Goal: Task Accomplishment & Management: Manage account settings

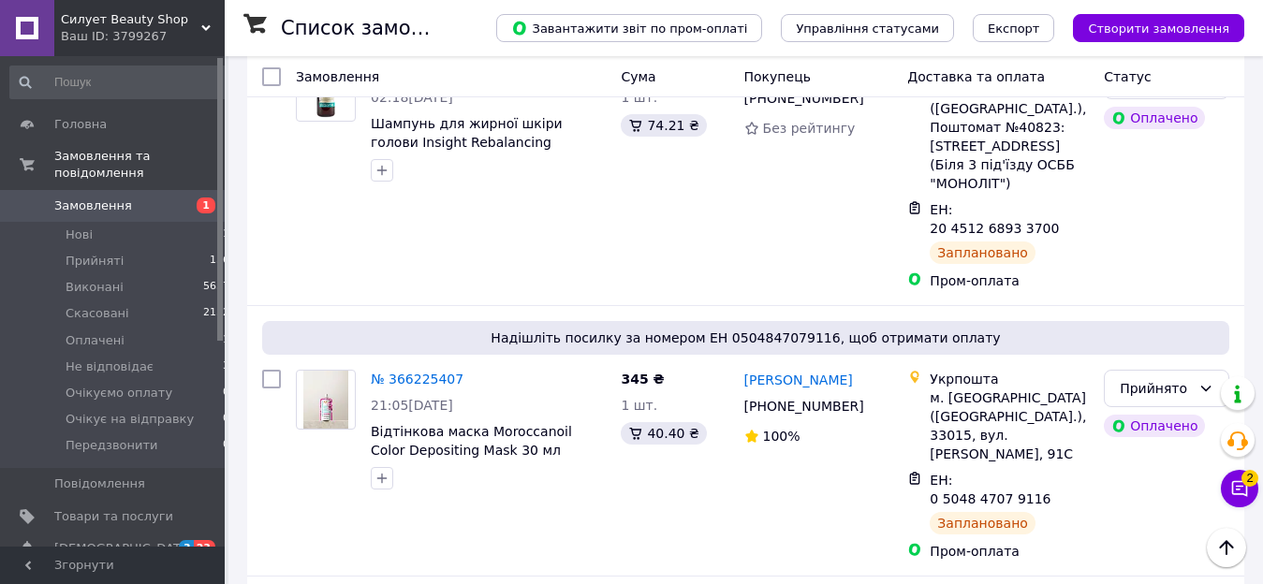
scroll to position [3772, 0]
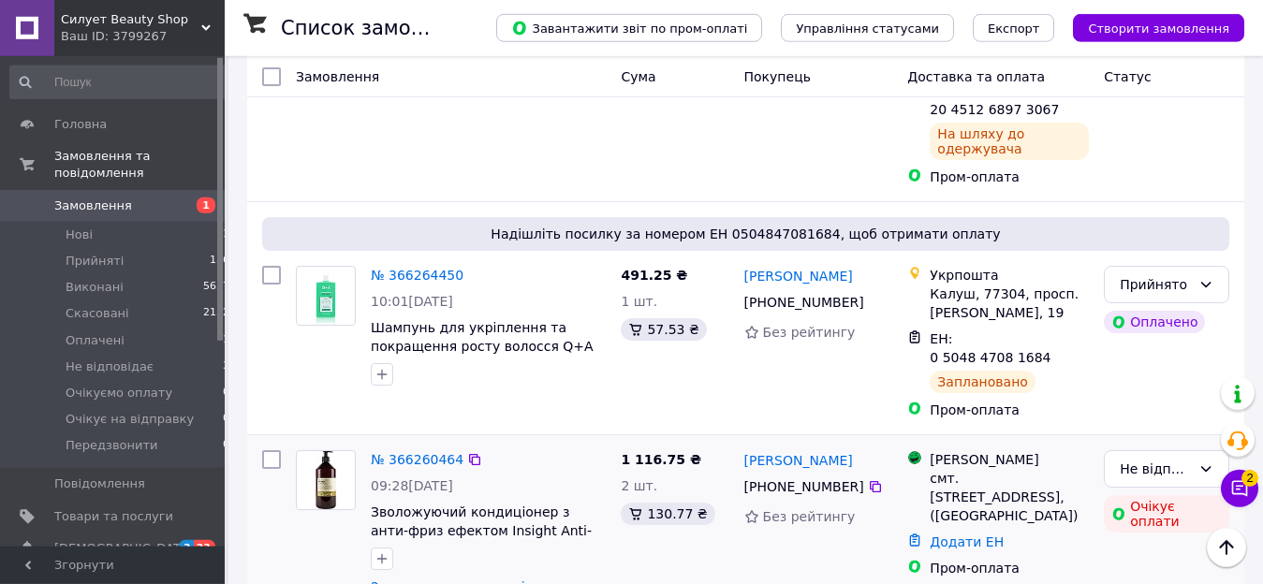
scroll to position [2912, 0]
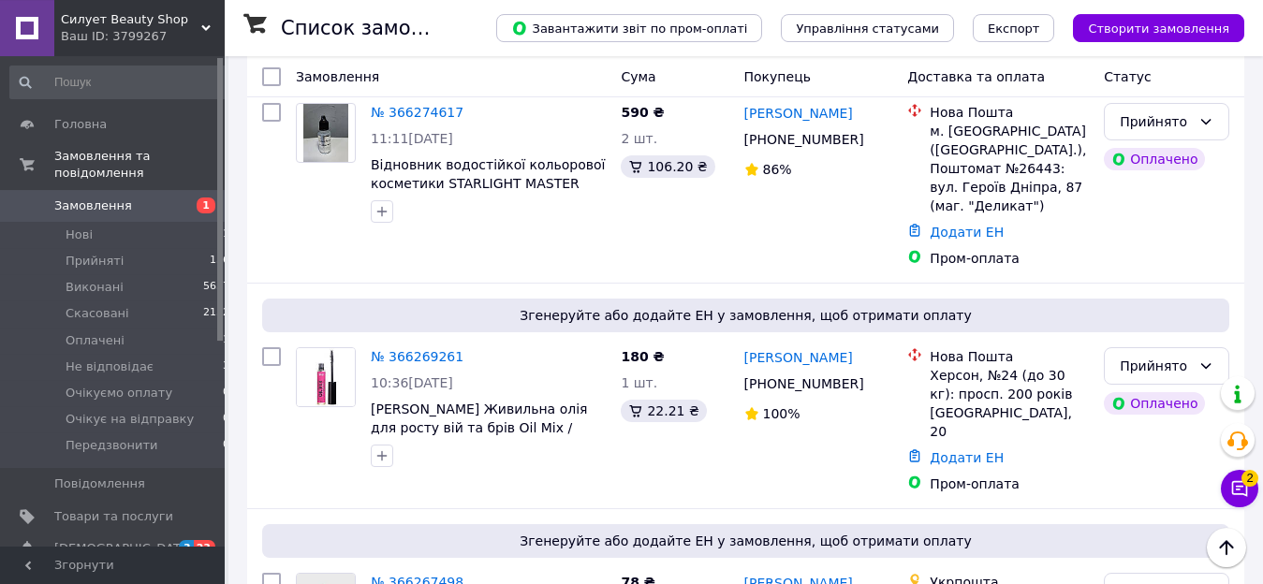
scroll to position [1862, 0]
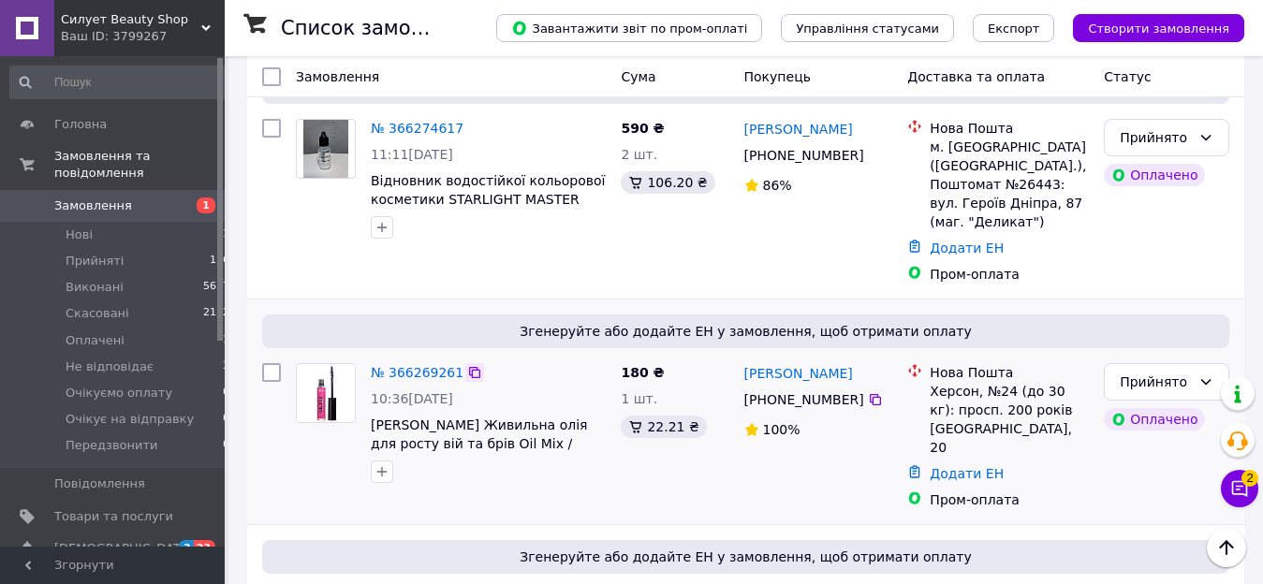
click at [469, 367] on icon at bounding box center [474, 372] width 11 height 11
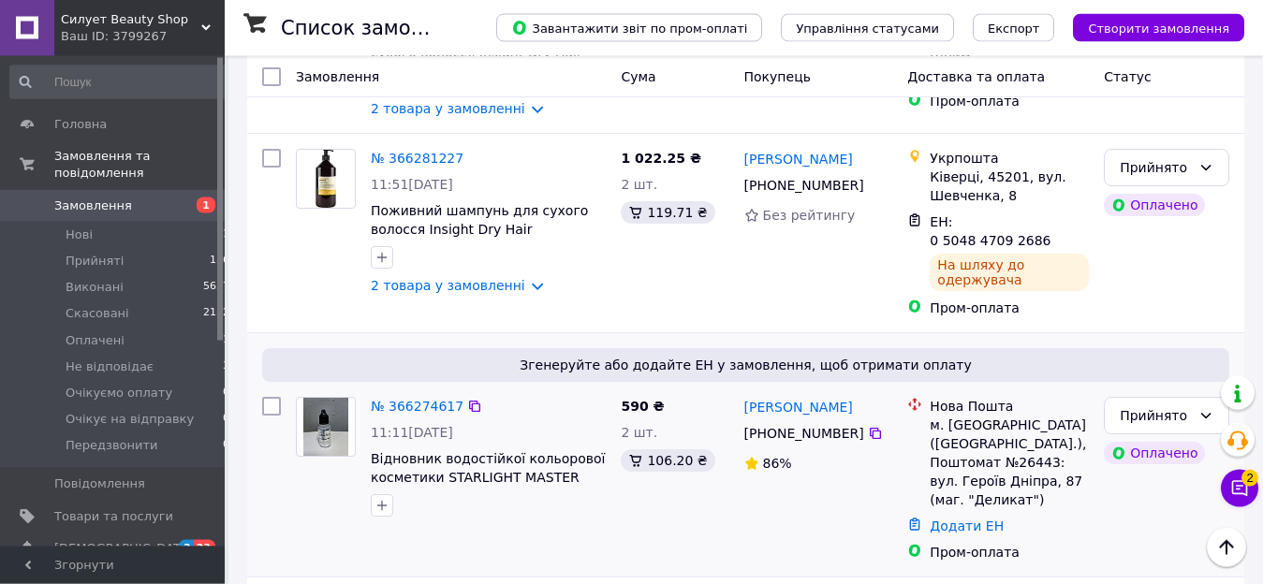
scroll to position [1481, 0]
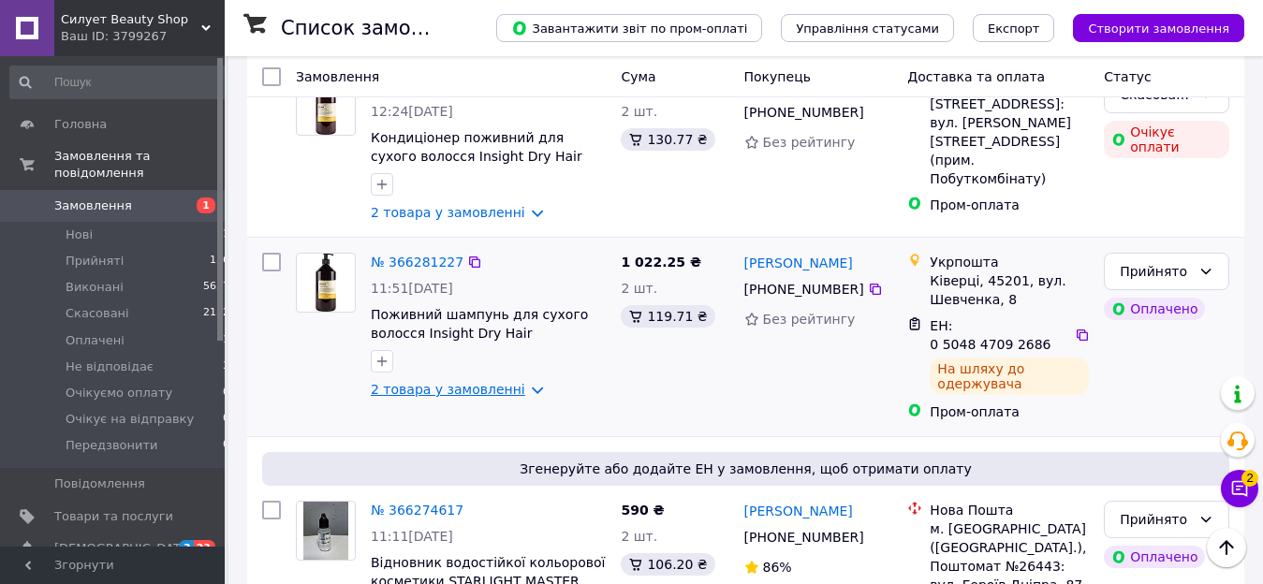
click at [504, 382] on link "2 товара у замовленні" at bounding box center [448, 389] width 154 height 15
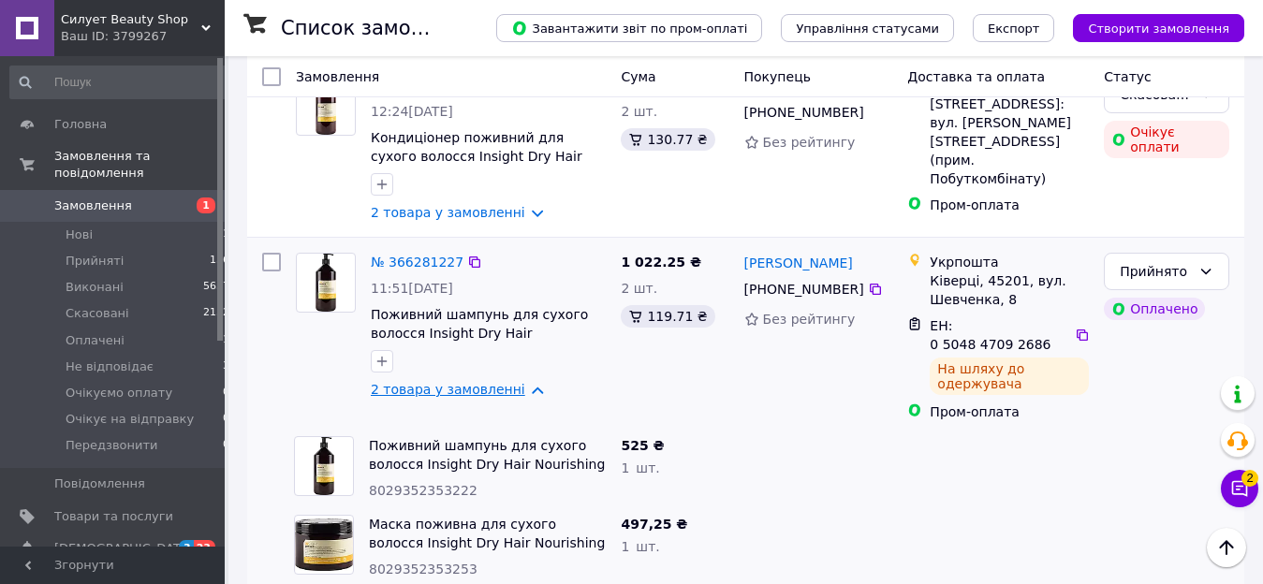
click at [504, 382] on link "2 товара у замовленні" at bounding box center [448, 389] width 154 height 15
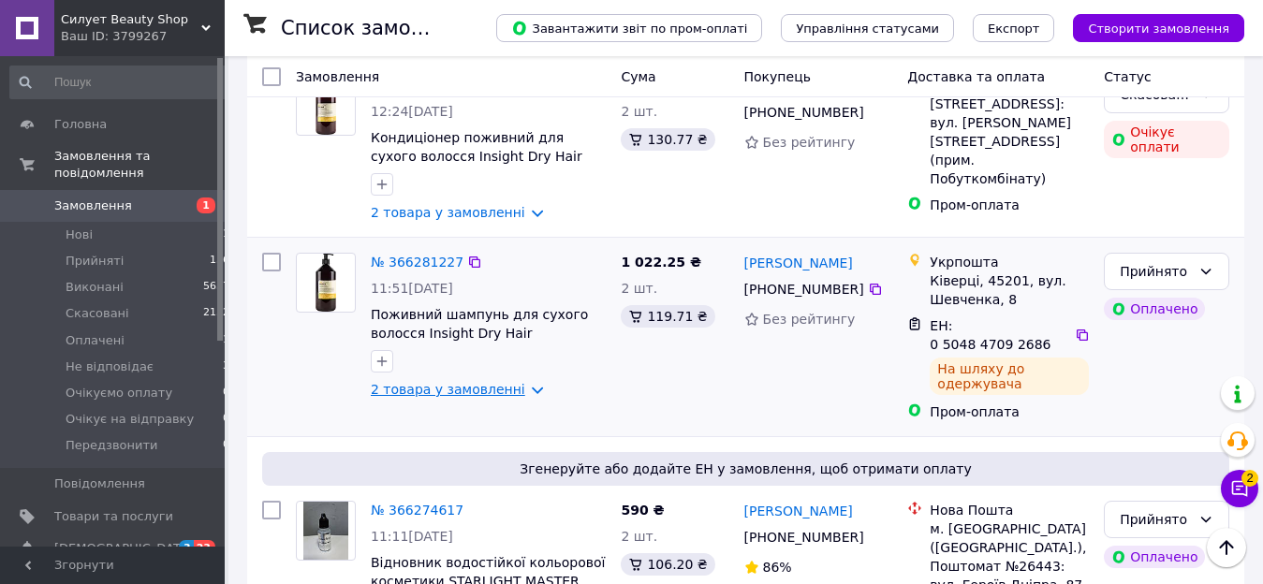
scroll to position [1194, 0]
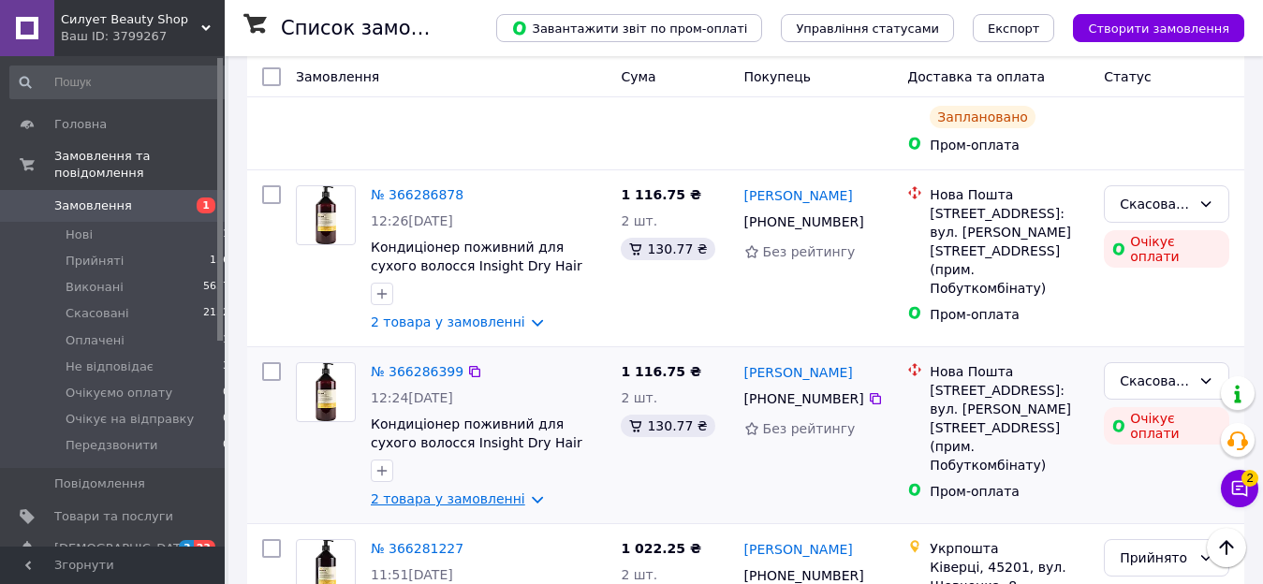
click at [508, 491] on link "2 товара у замовленні" at bounding box center [448, 498] width 154 height 15
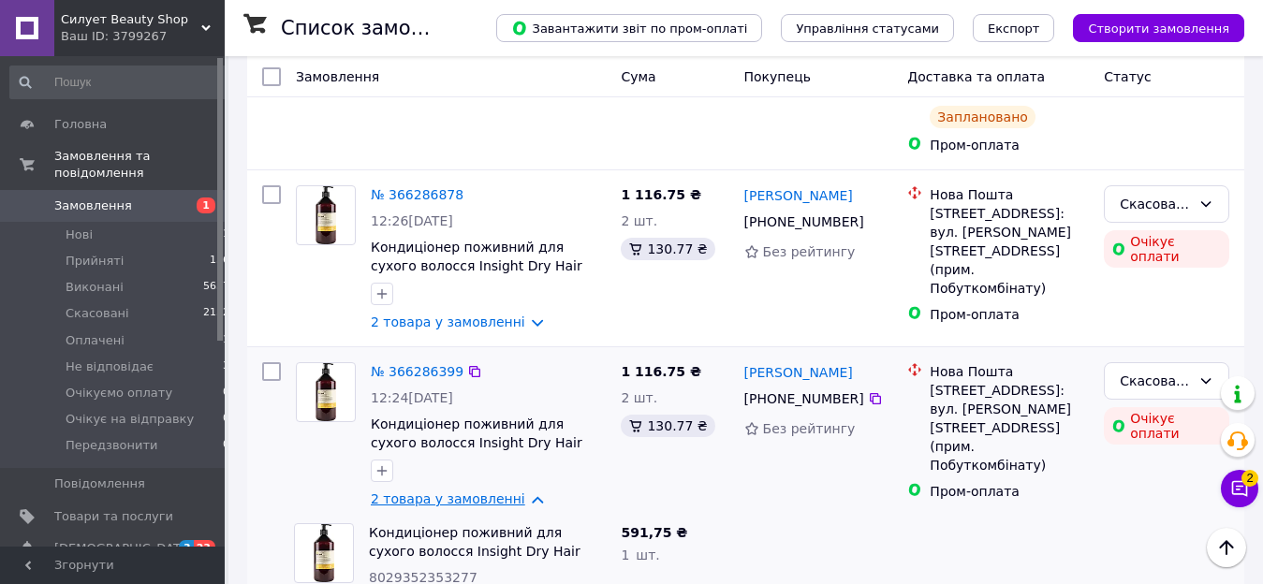
click at [505, 491] on link "2 товара у замовленні" at bounding box center [448, 498] width 154 height 15
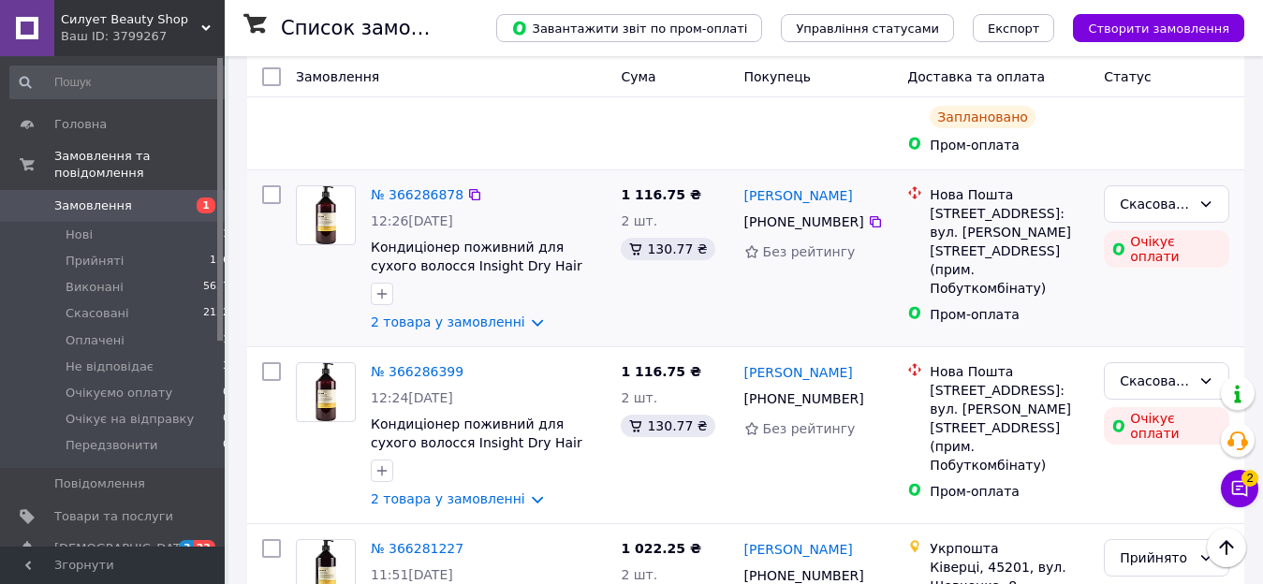
scroll to position [1003, 0]
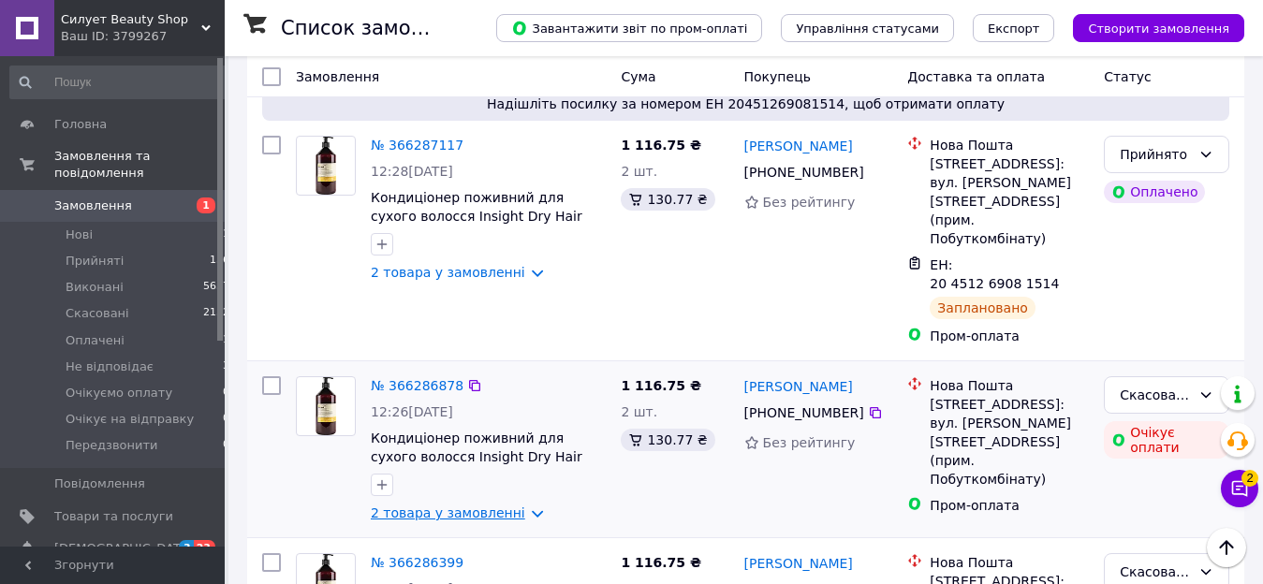
click at [508, 505] on link "2 товара у замовленні" at bounding box center [448, 512] width 154 height 15
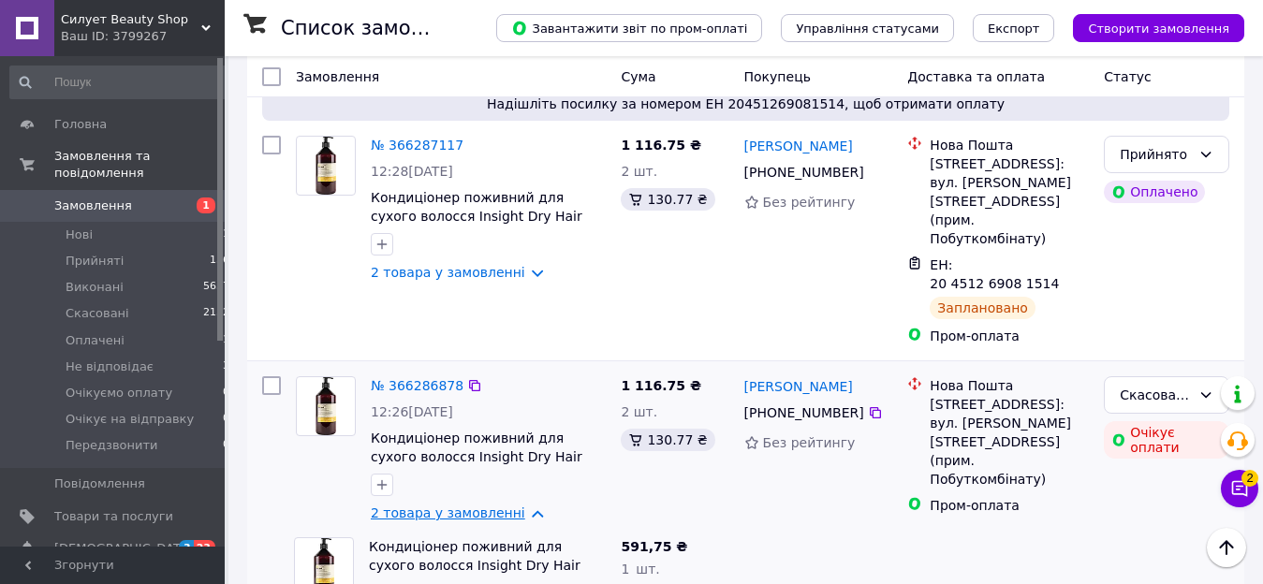
click at [508, 505] on link "2 товара у замовленні" at bounding box center [448, 512] width 154 height 15
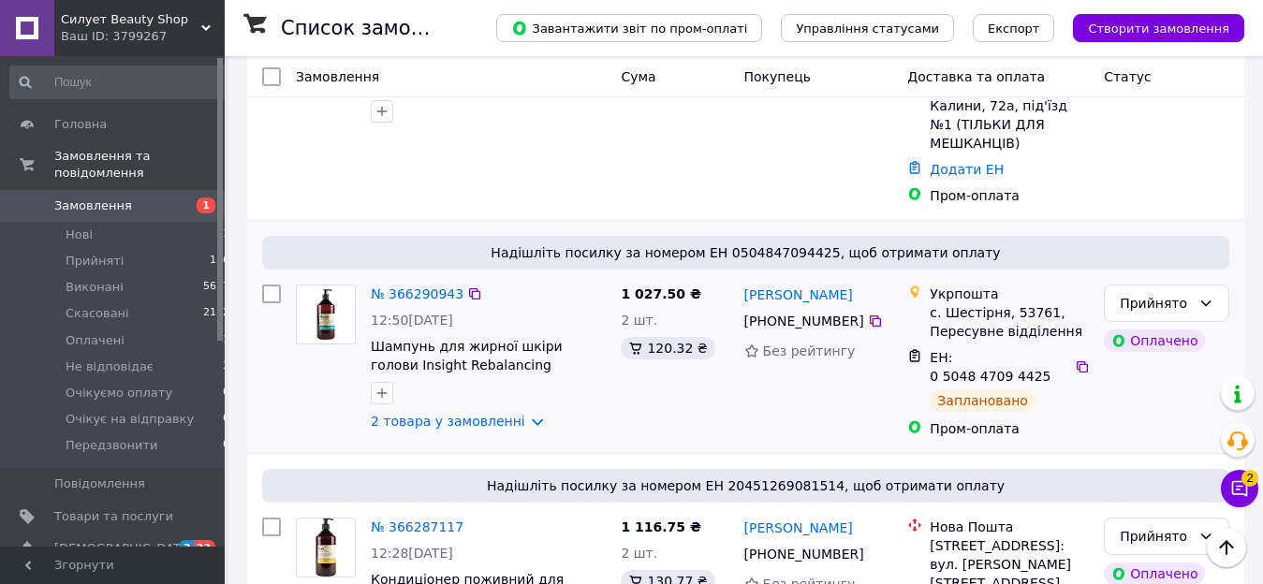
scroll to position [335, 0]
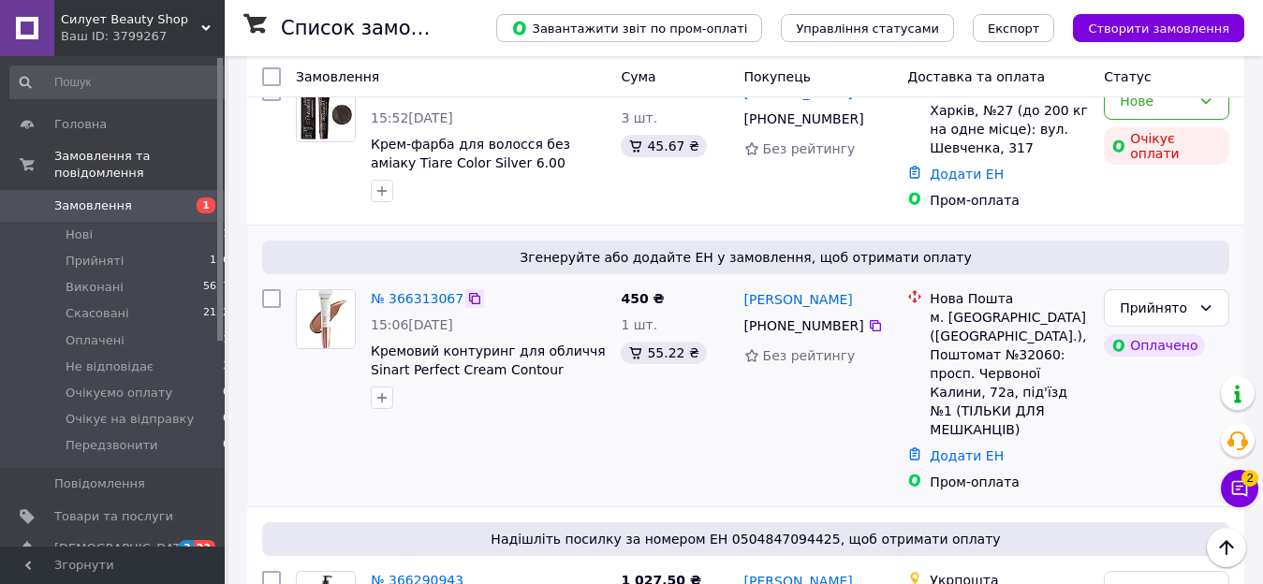
click at [468, 291] on icon at bounding box center [474, 298] width 15 height 15
click at [405, 291] on link "№ 366313067" at bounding box center [417, 298] width 93 height 15
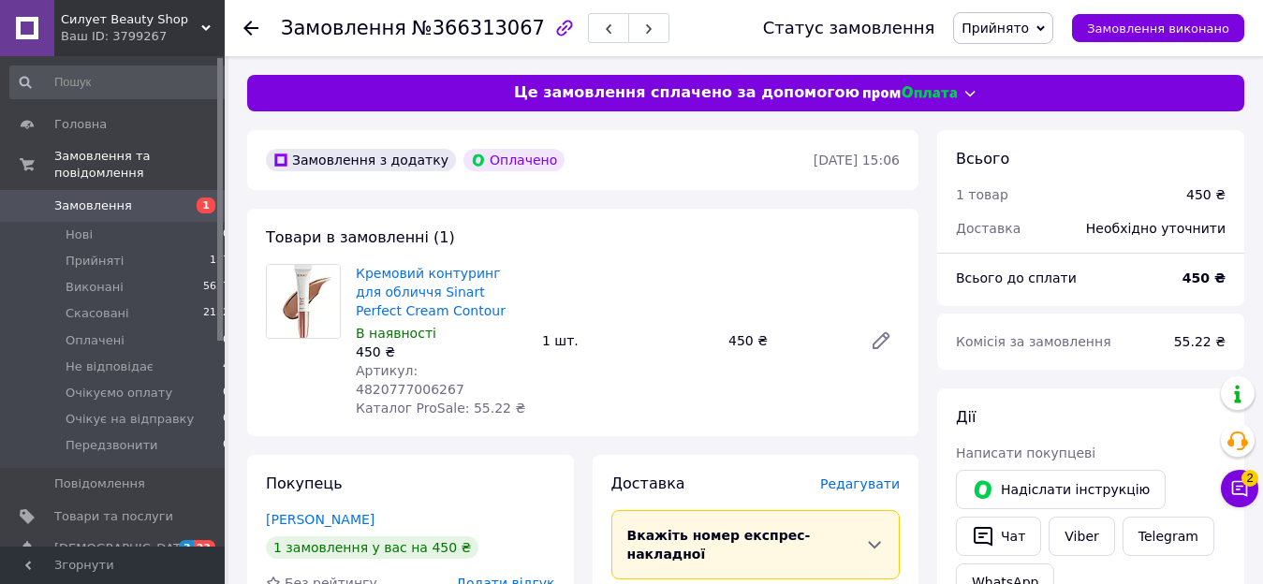
click at [863, 369] on div "Кремовий контуринг для обличчя Sinart Perfect Cream Contour В наявності 450 ₴ А…" at bounding box center [627, 340] width 559 height 161
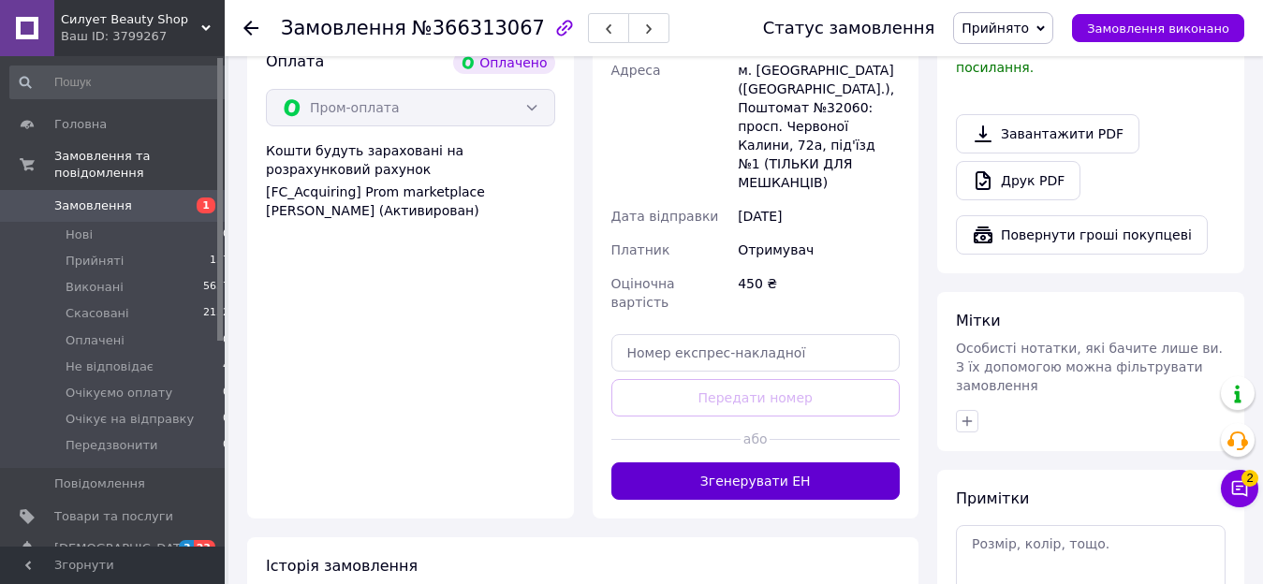
click at [841, 462] on button "Згенерувати ЕН" at bounding box center [755, 480] width 289 height 37
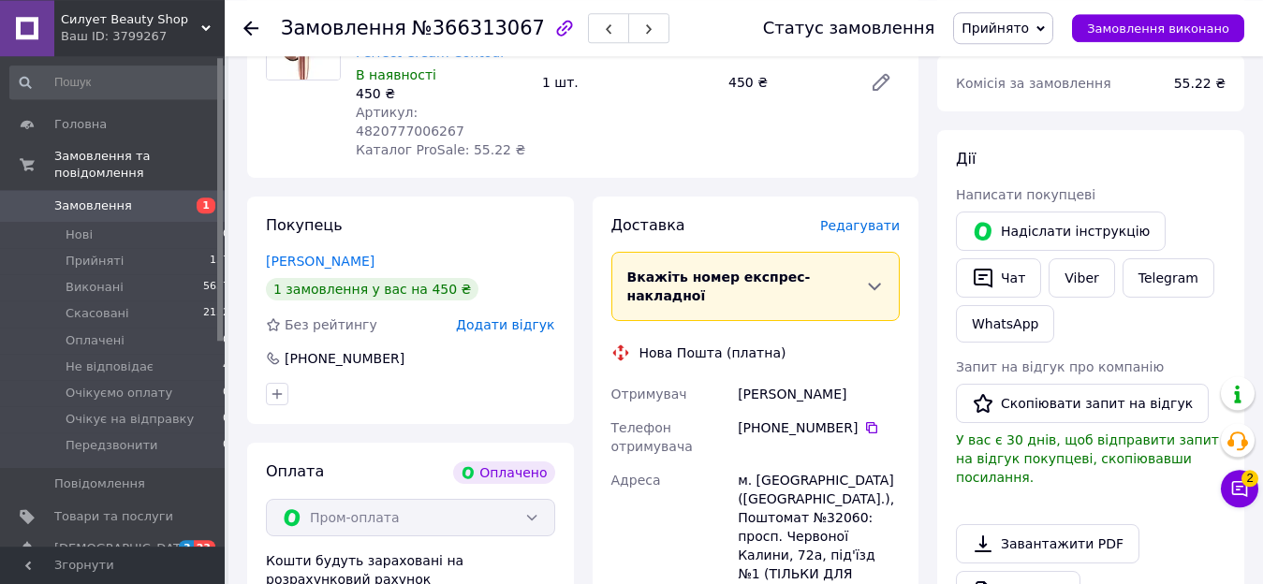
scroll to position [191, 0]
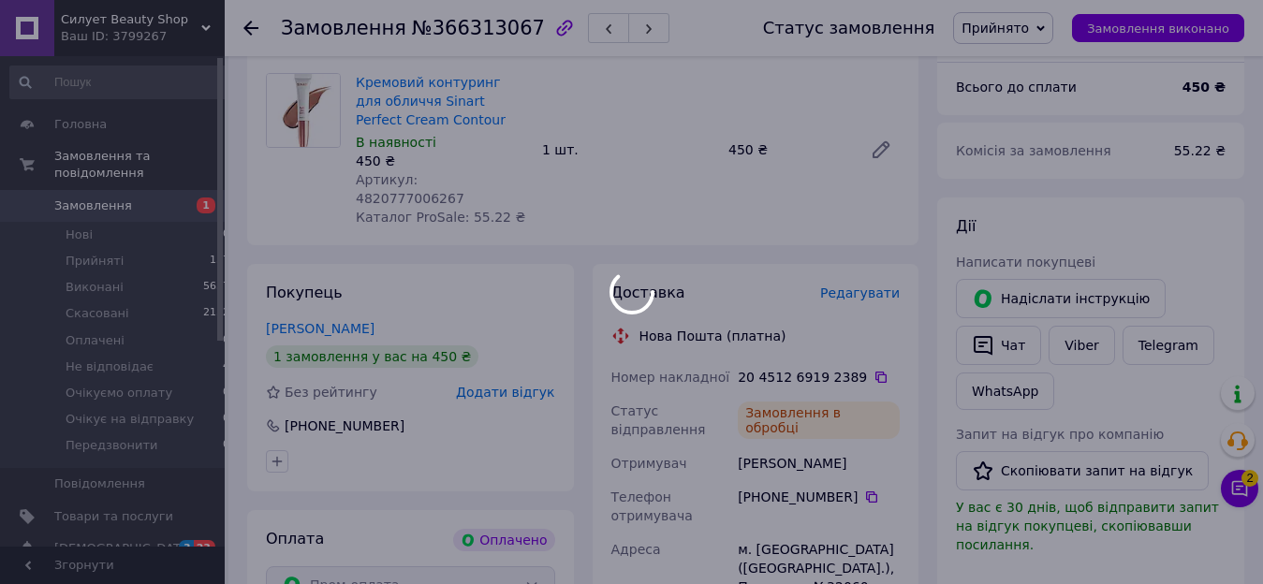
click at [465, 36] on span "№366313067" at bounding box center [478, 28] width 133 height 22
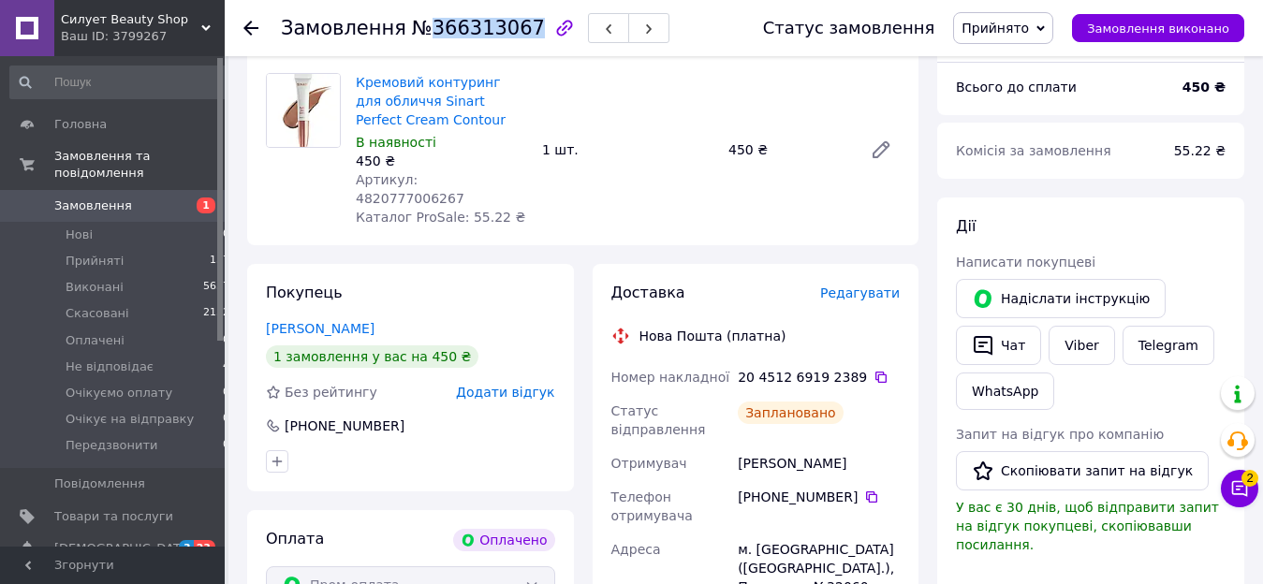
copy span "366313067"
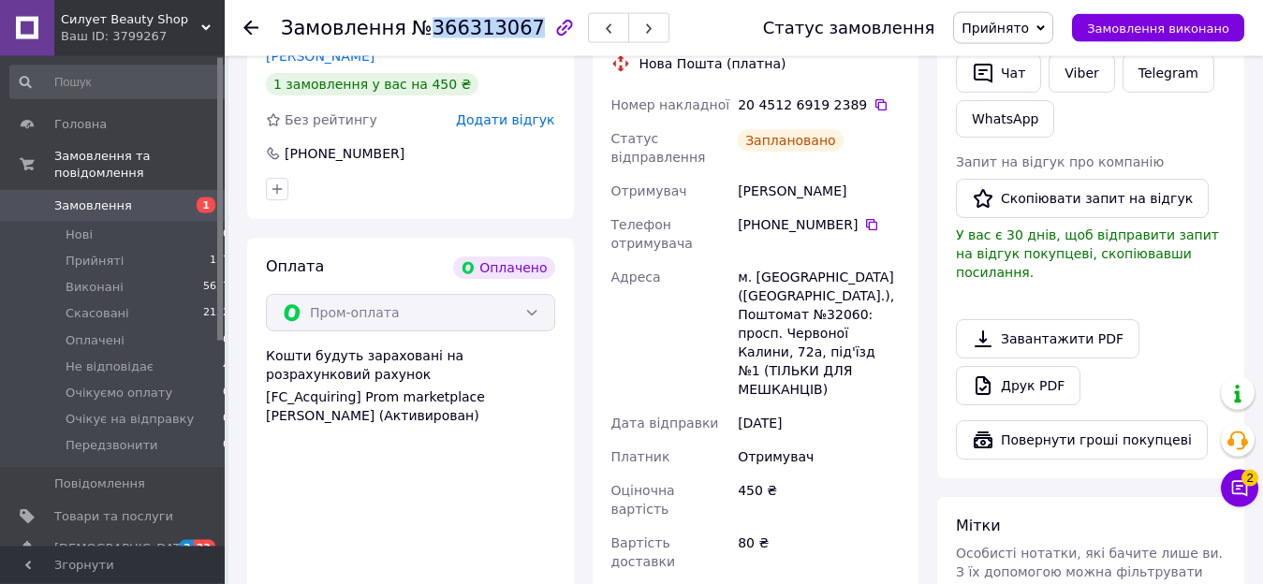
scroll to position [477, 0]
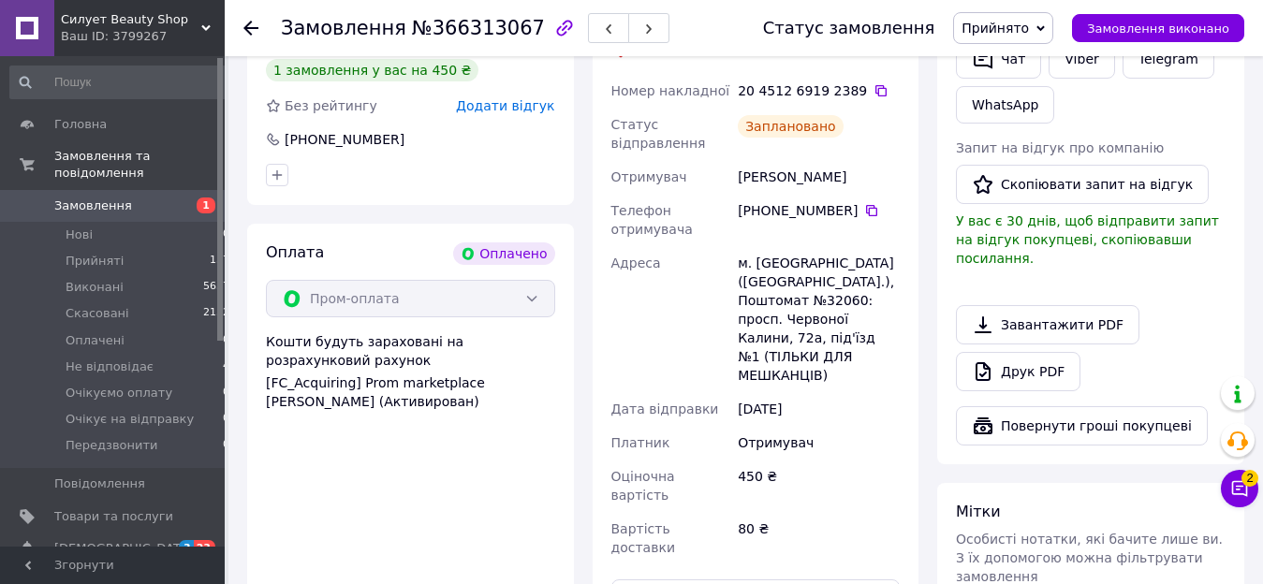
click at [764, 81] on div "20 4512 6919 2389" at bounding box center [818, 90] width 162 height 19
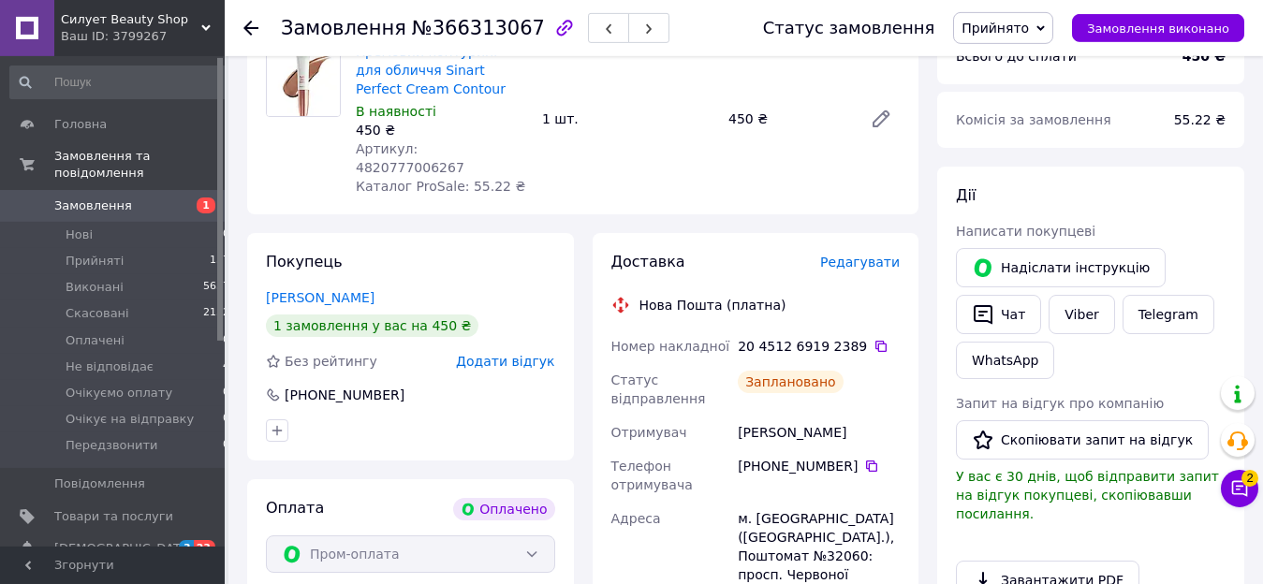
scroll to position [191, 0]
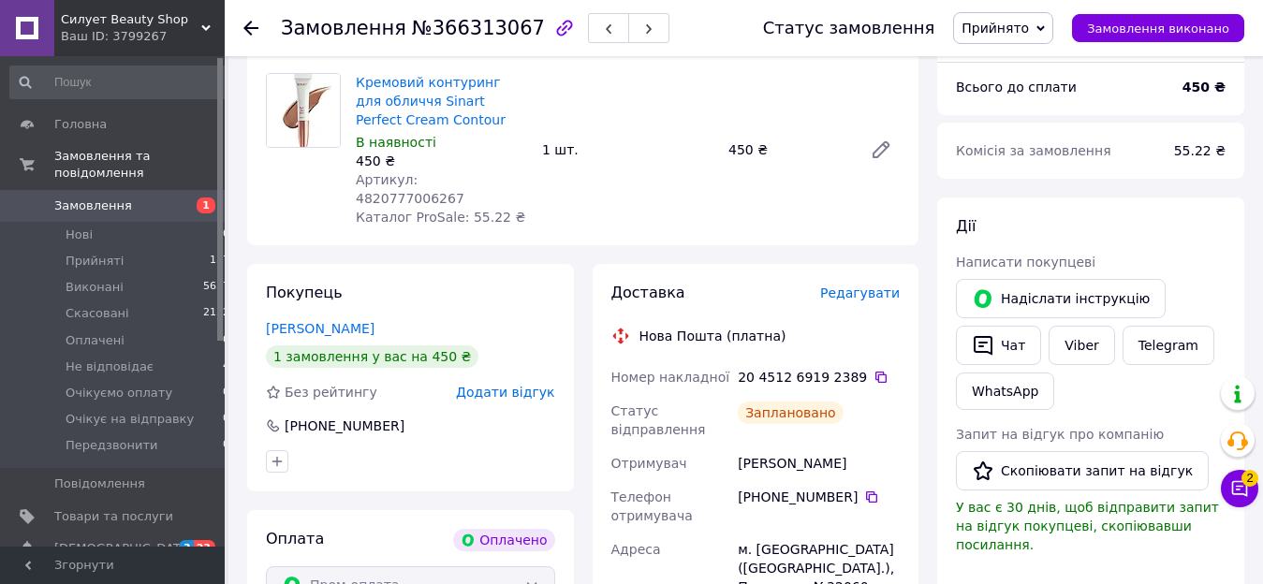
drag, startPoint x: 112, startPoint y: 179, endPoint x: 126, endPoint y: 181, distance: 14.2
click at [113, 190] on link "Замовлення 1" at bounding box center [120, 206] width 241 height 32
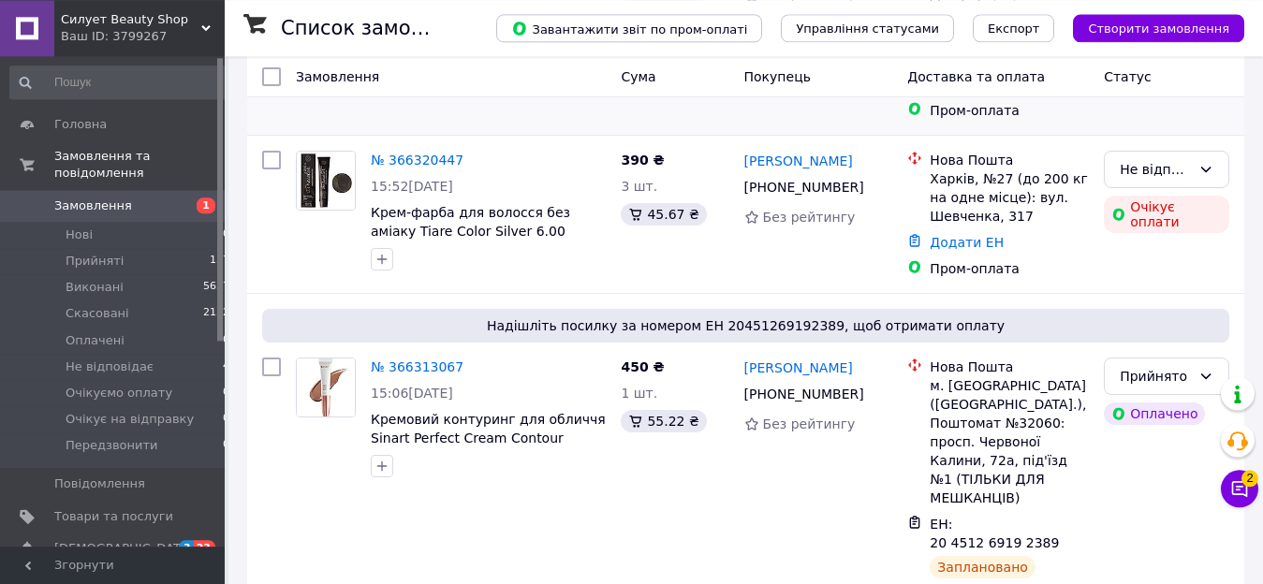
scroll to position [382, 0]
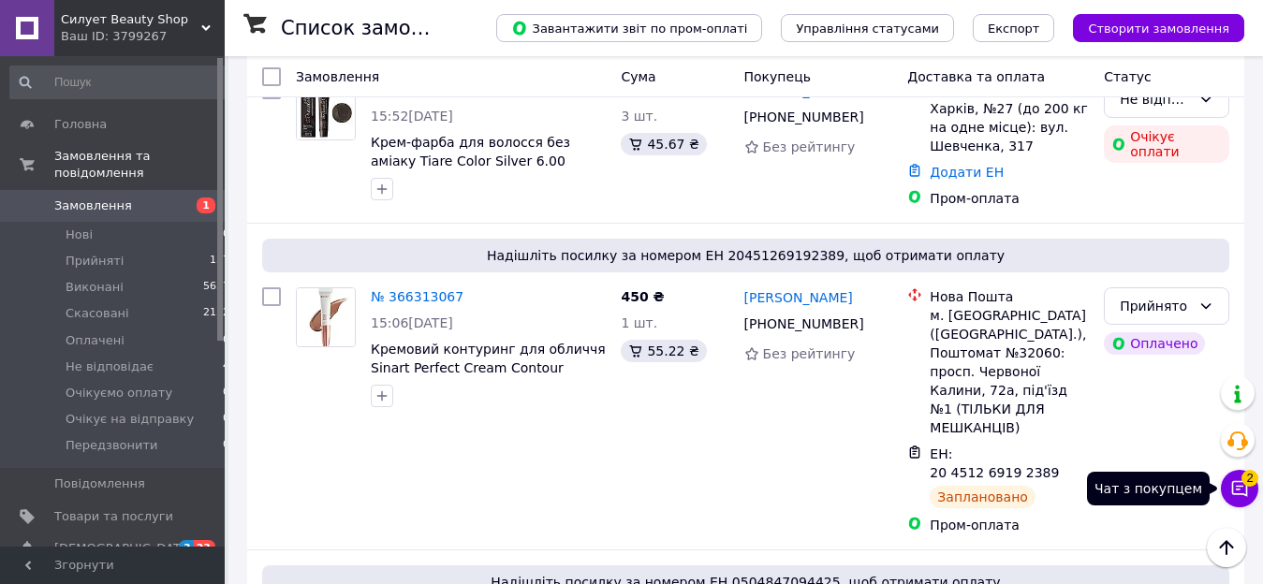
click at [1254, 491] on button "Чат з покупцем 2" at bounding box center [1238, 488] width 37 height 37
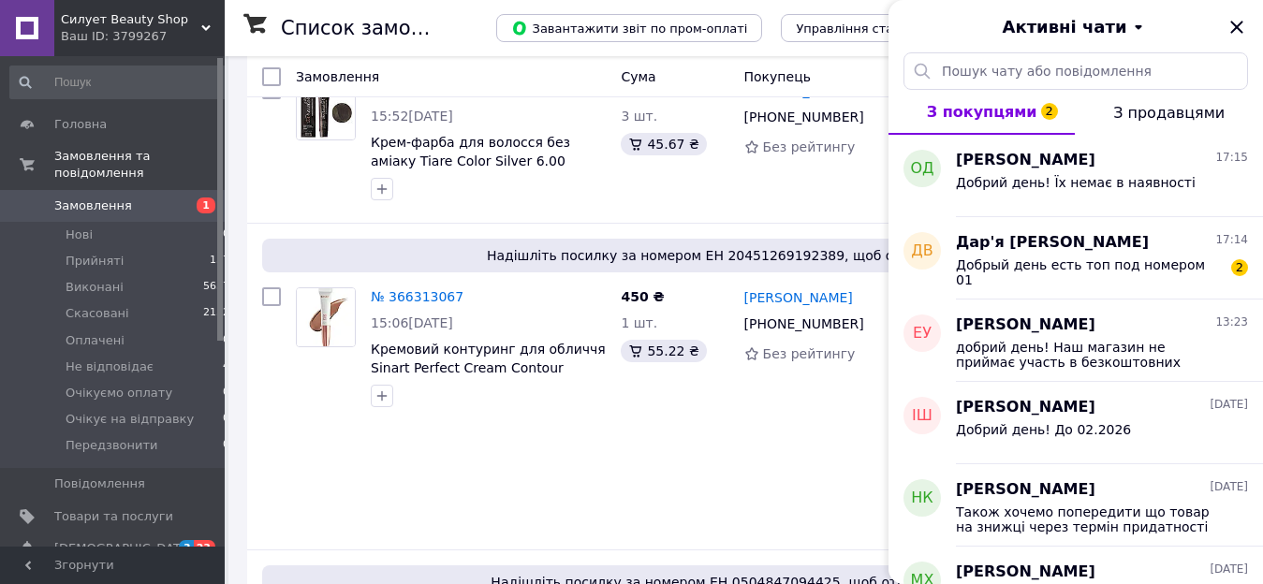
click at [190, 190] on link "Замовлення 1" at bounding box center [120, 206] width 241 height 32
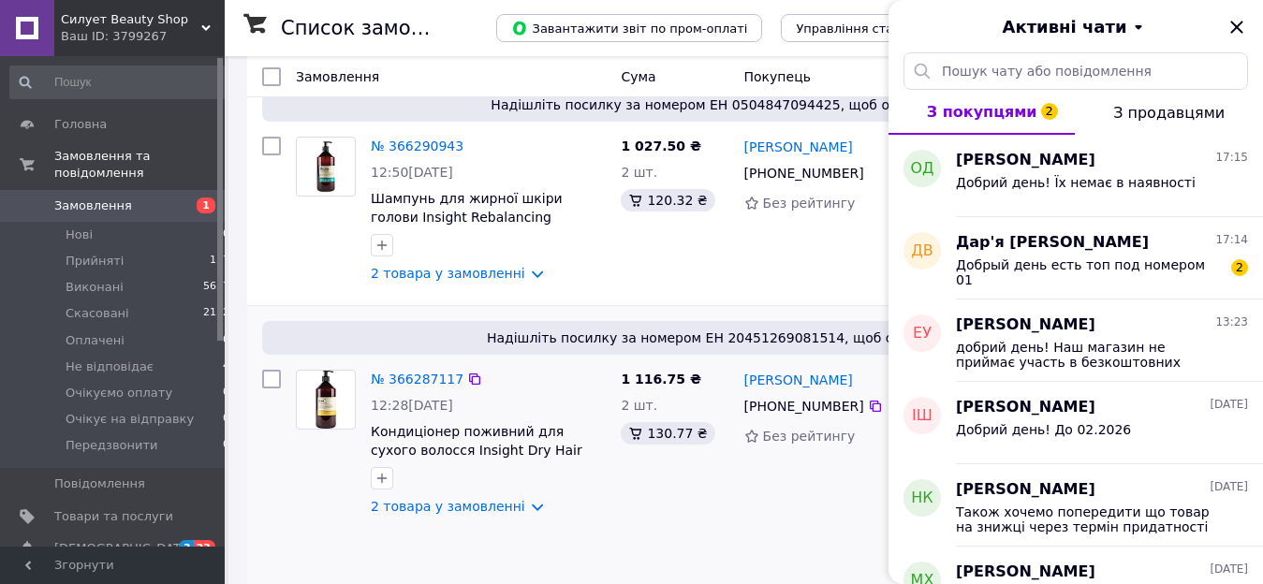
scroll to position [1241, 0]
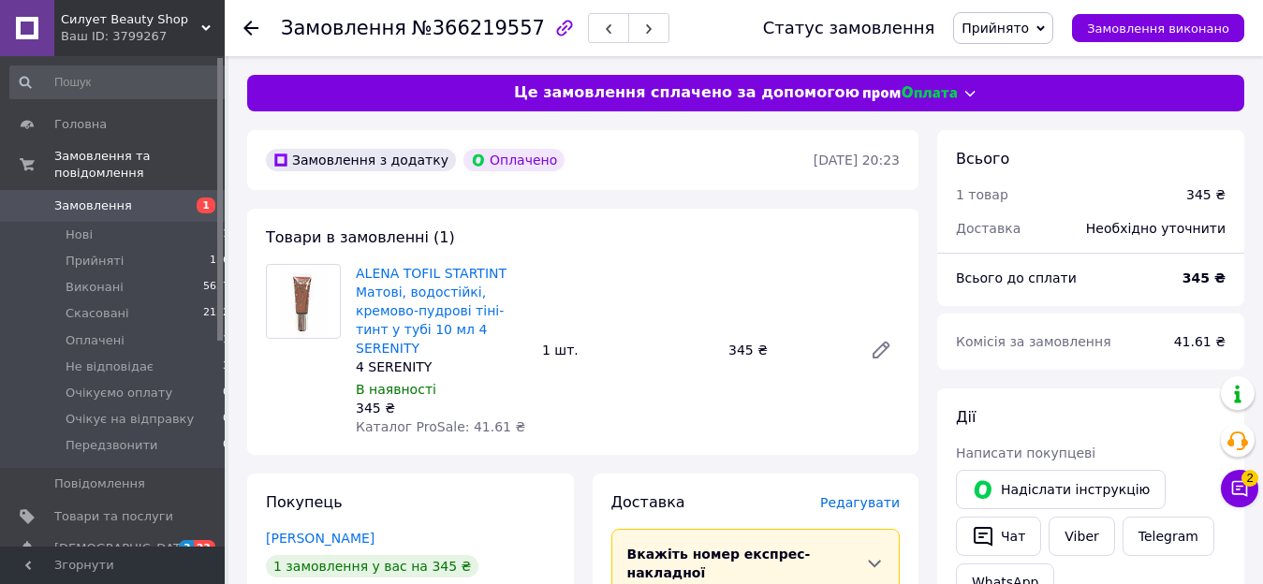
click at [473, 29] on span "№366219557" at bounding box center [478, 28] width 133 height 22
copy span "366219557"
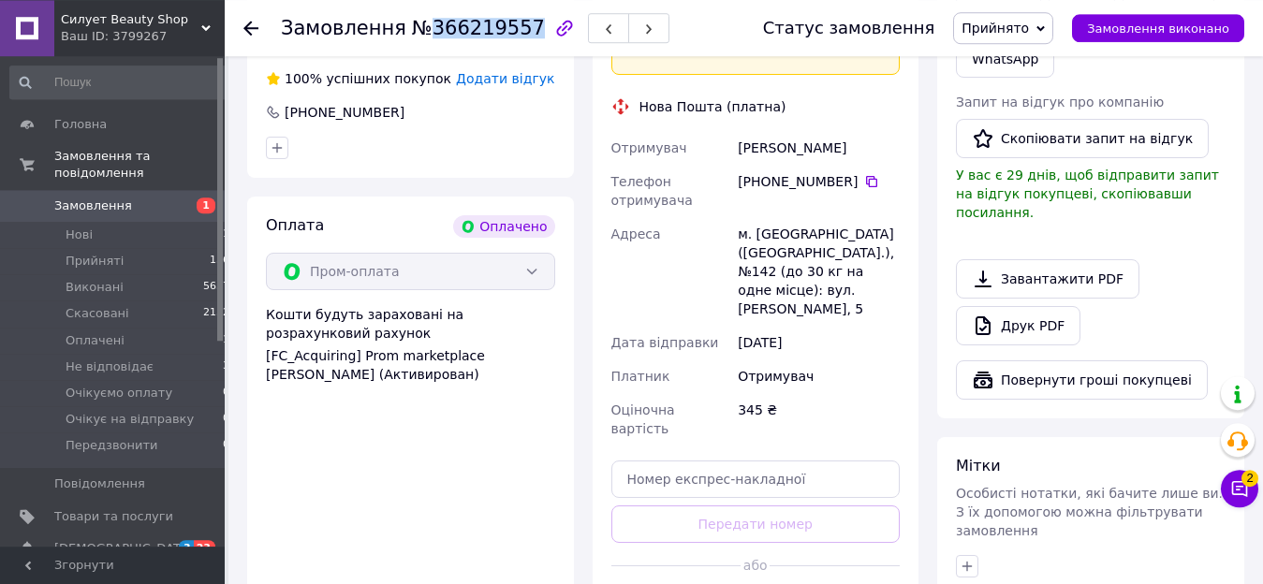
scroll to position [573, 0]
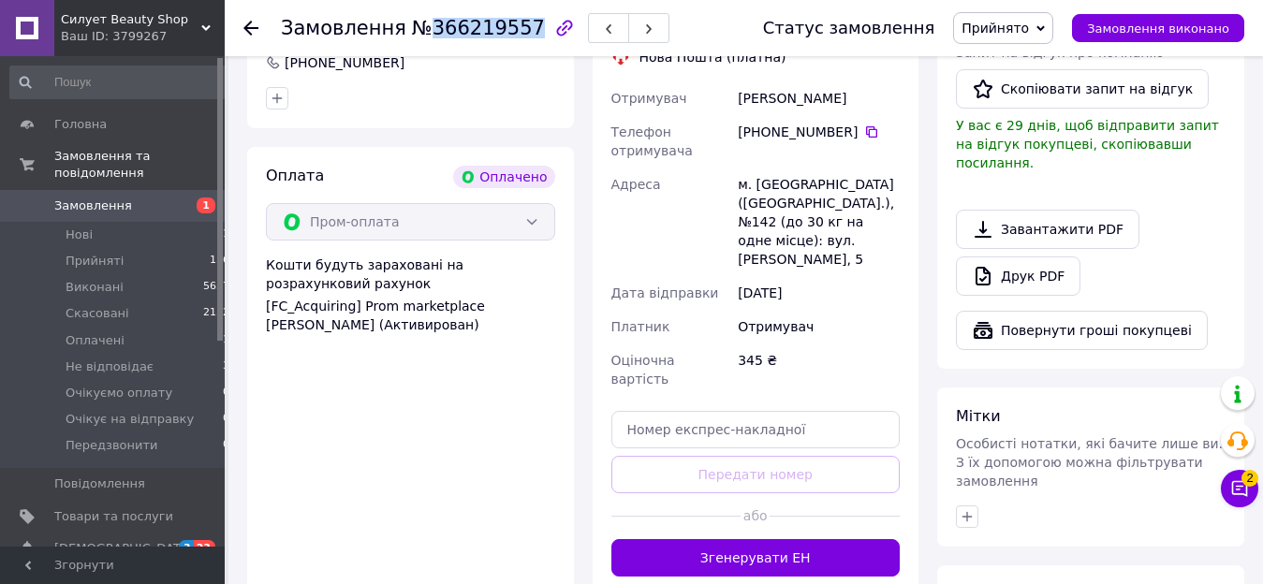
click at [769, 539] on button "Згенерувати ЕН" at bounding box center [755, 557] width 289 height 37
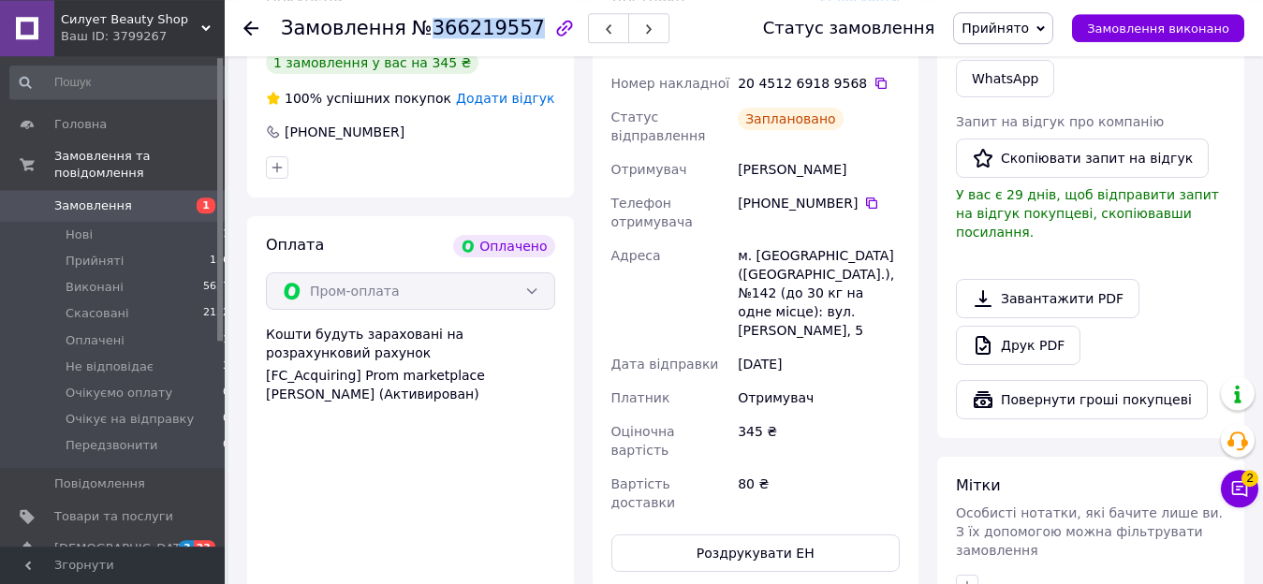
scroll to position [477, 0]
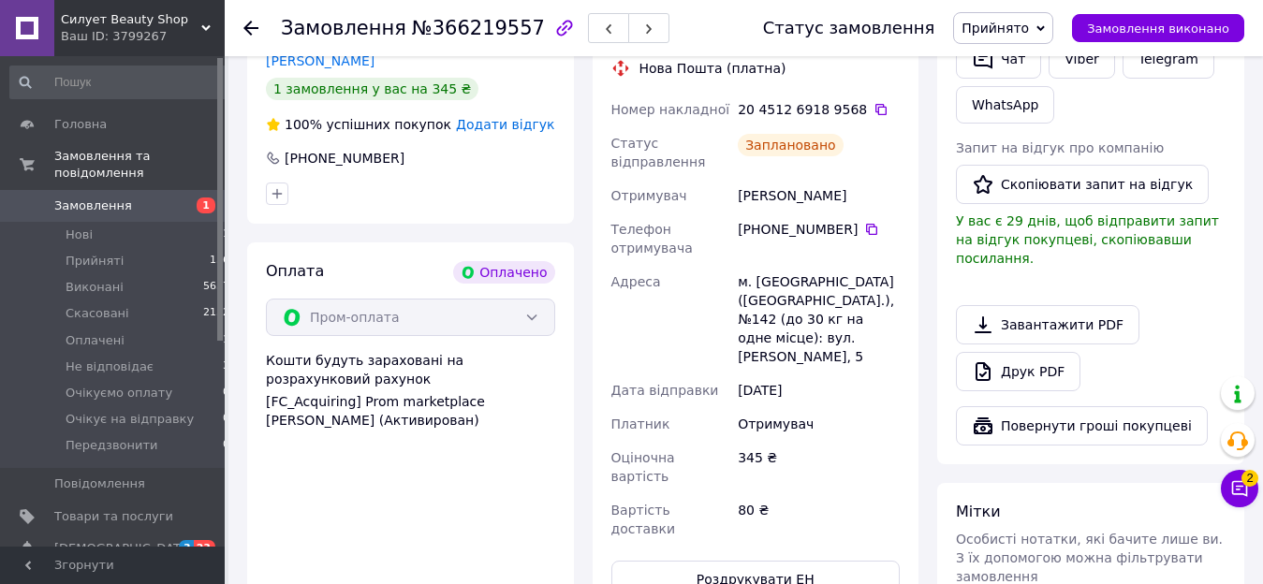
click at [732, 93] on div "Номер накладної" at bounding box center [670, 110] width 127 height 34
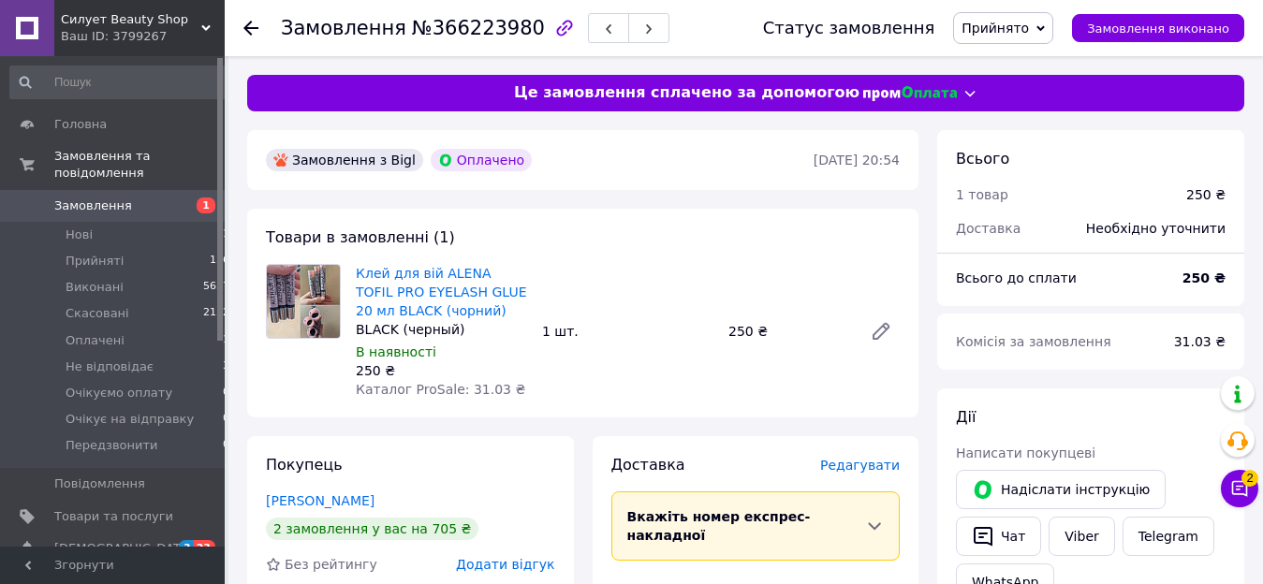
click at [468, 16] on div "Замовлення №366223980" at bounding box center [475, 28] width 388 height 32
click at [481, 33] on span "№366223980" at bounding box center [478, 28] width 133 height 22
copy span "366223980"
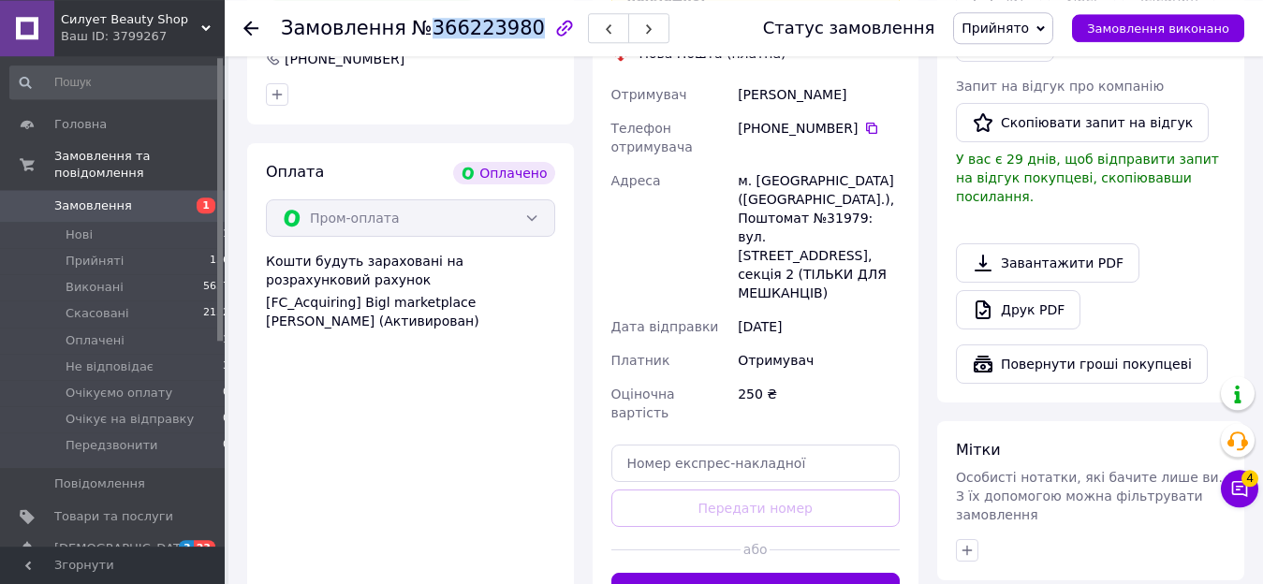
scroll to position [573, 0]
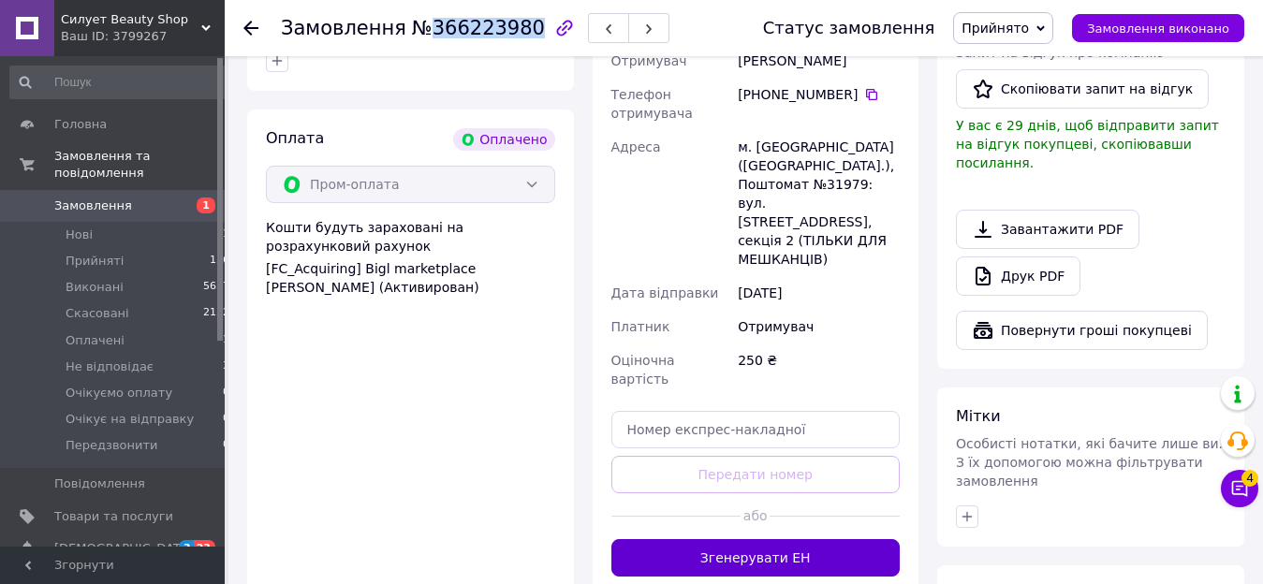
click at [788, 539] on button "Згенерувати ЕН" at bounding box center [755, 557] width 289 height 37
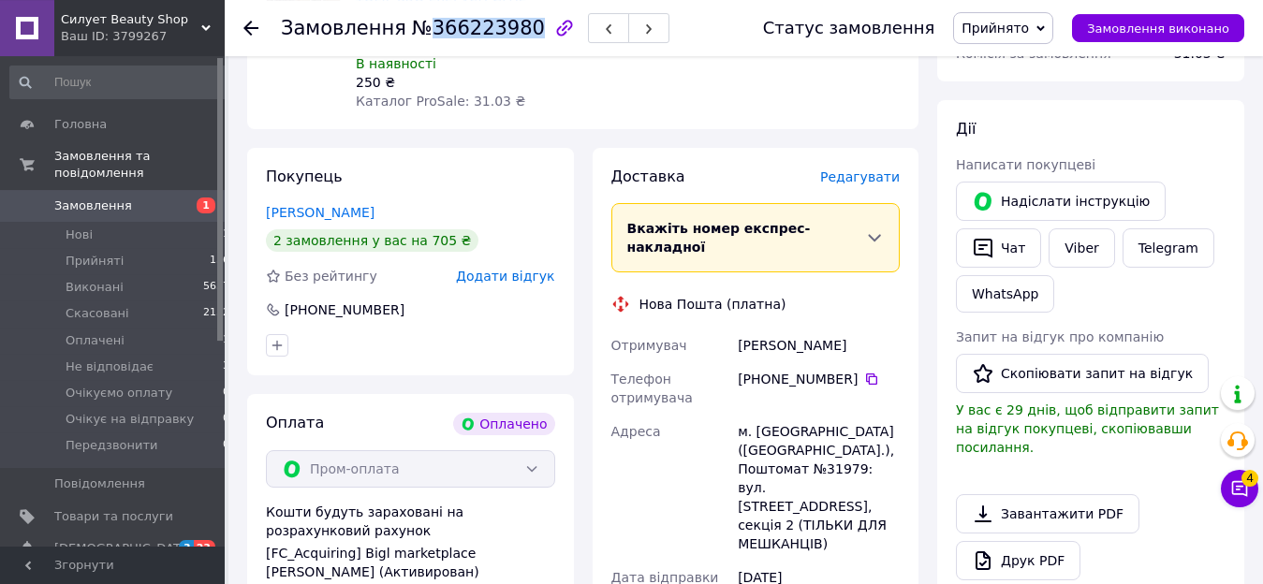
scroll to position [286, 0]
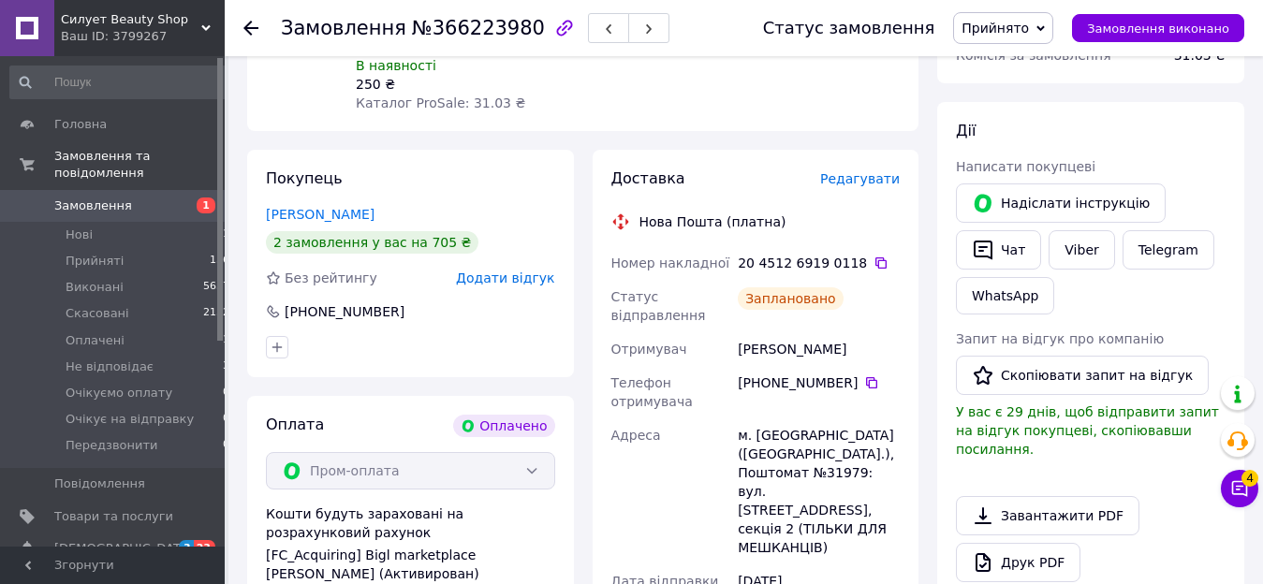
click at [763, 261] on div "20 4512 6919 0118" at bounding box center [818, 263] width 162 height 19
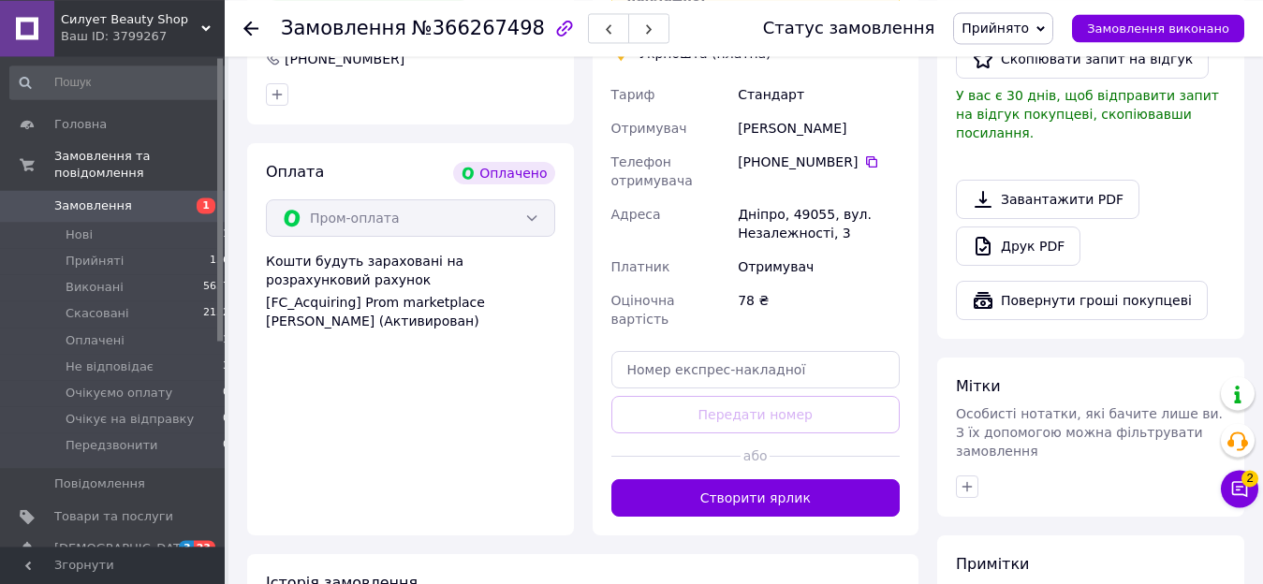
scroll to position [477, 0]
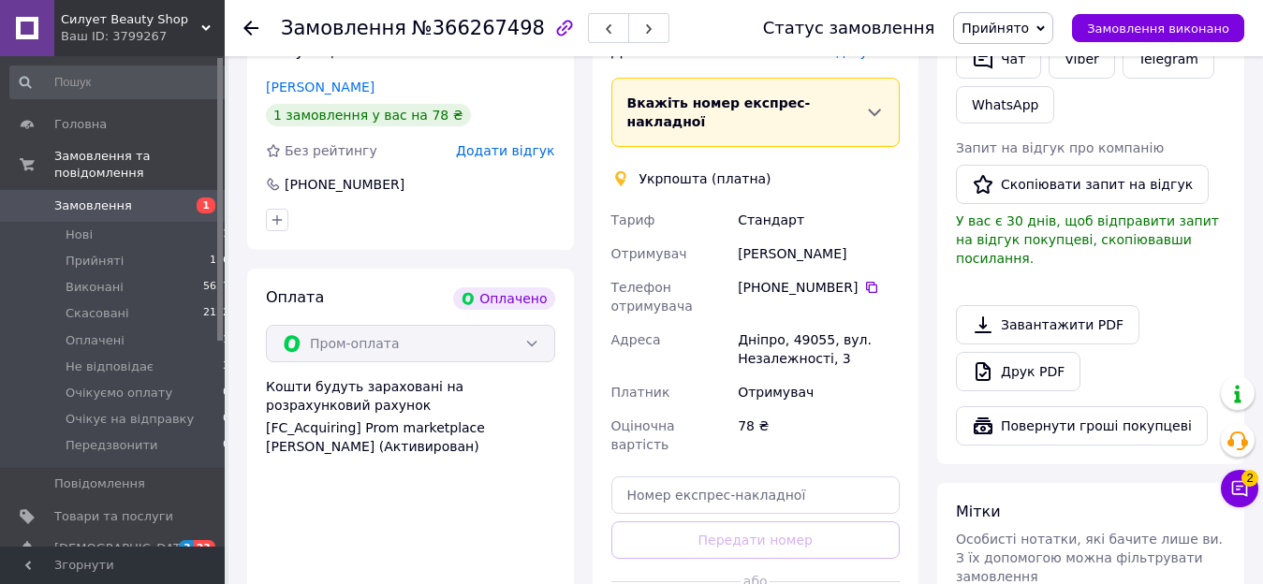
click at [461, 32] on span "№366267498" at bounding box center [478, 28] width 133 height 22
copy span "366267498"
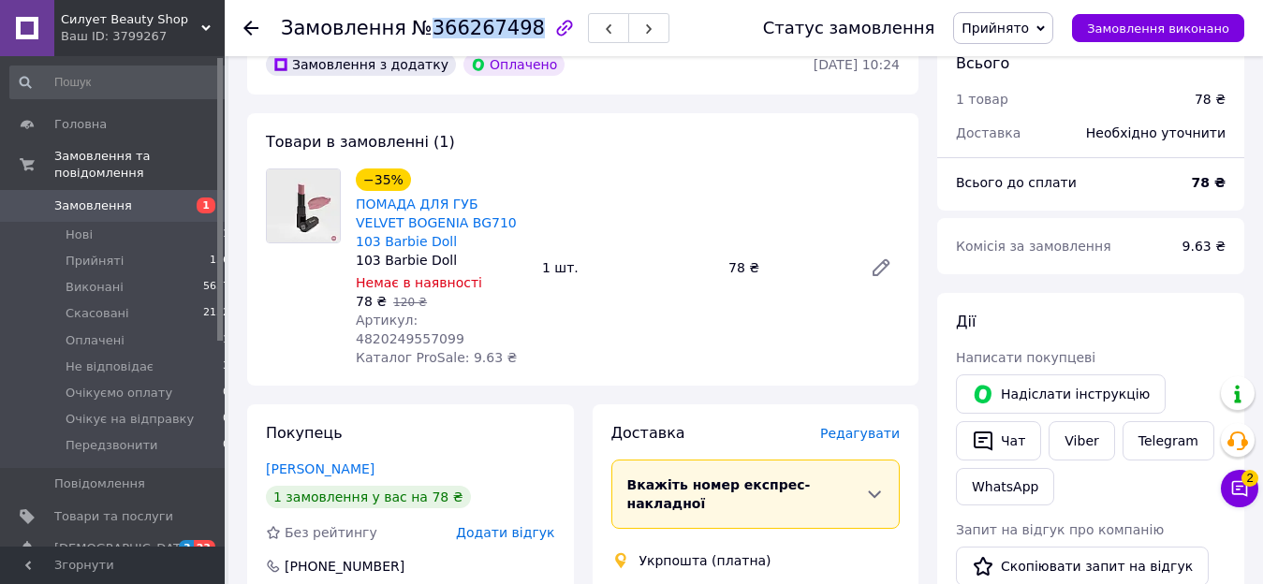
scroll to position [668, 0]
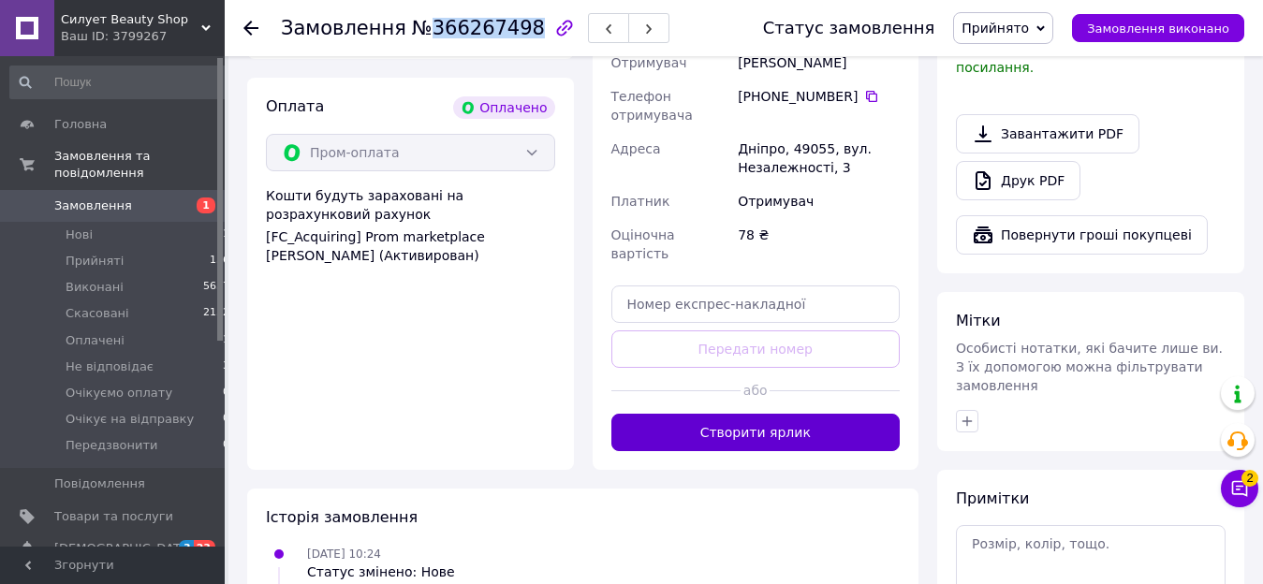
click at [776, 414] on button "Створити ярлик" at bounding box center [755, 432] width 289 height 37
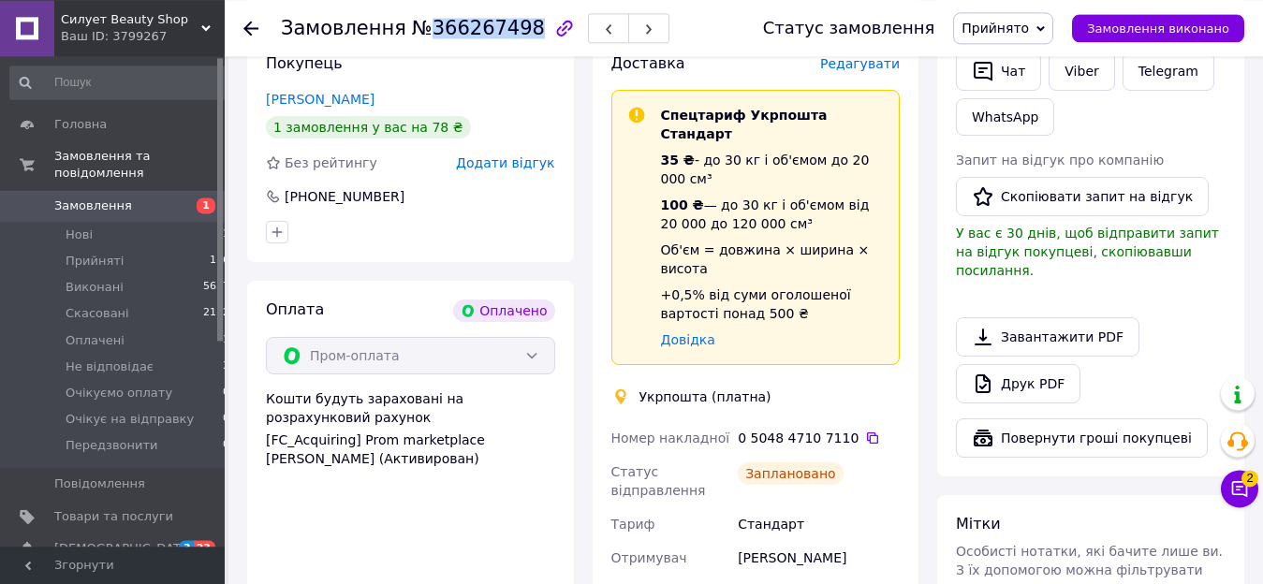
scroll to position [573, 0]
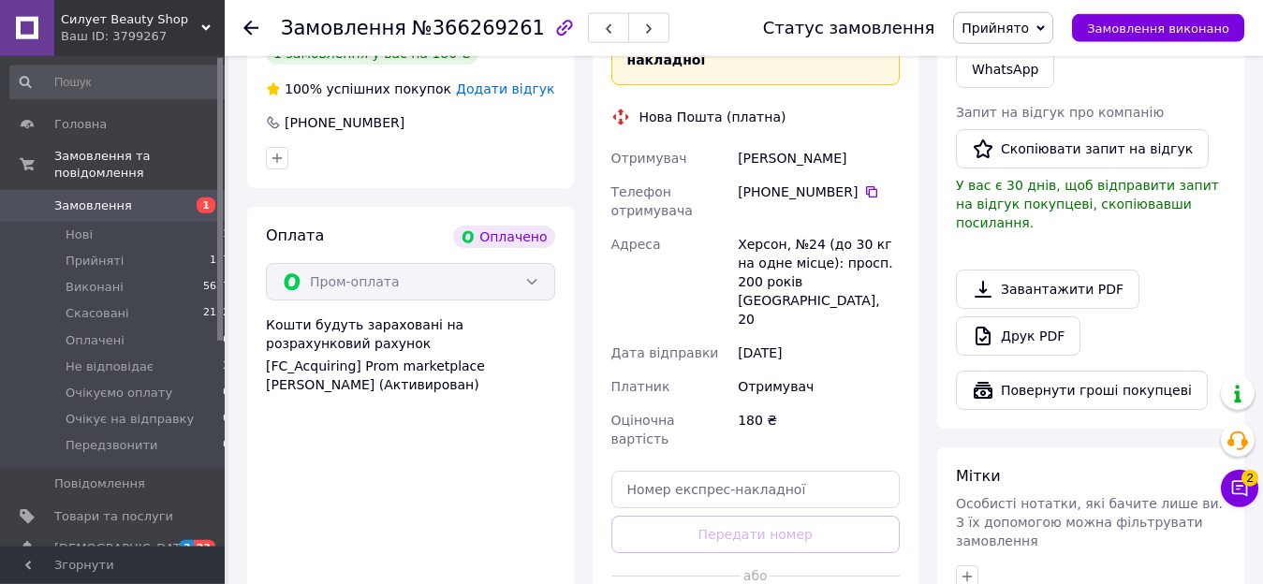
scroll to position [573, 0]
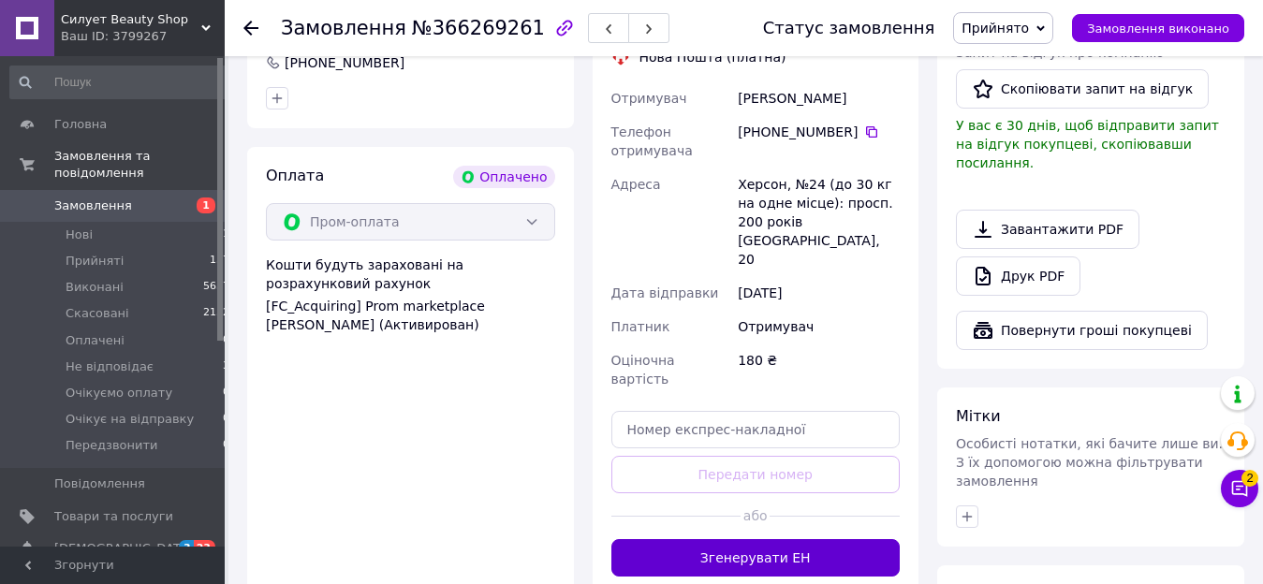
click at [808, 539] on button "Згенерувати ЕН" at bounding box center [755, 557] width 289 height 37
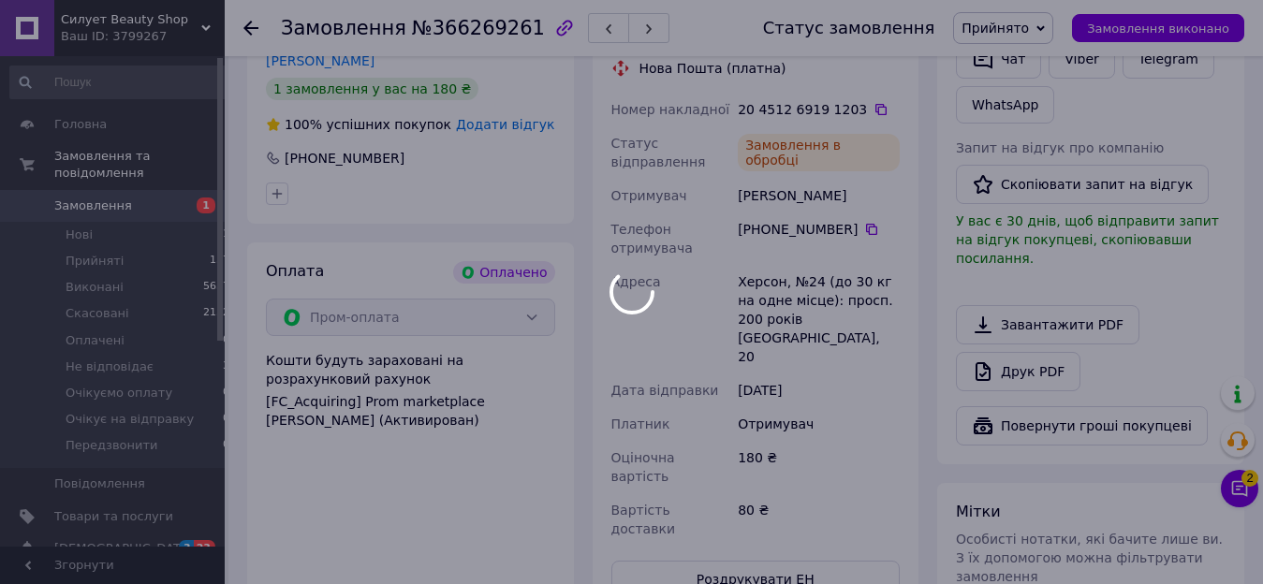
scroll to position [382, 0]
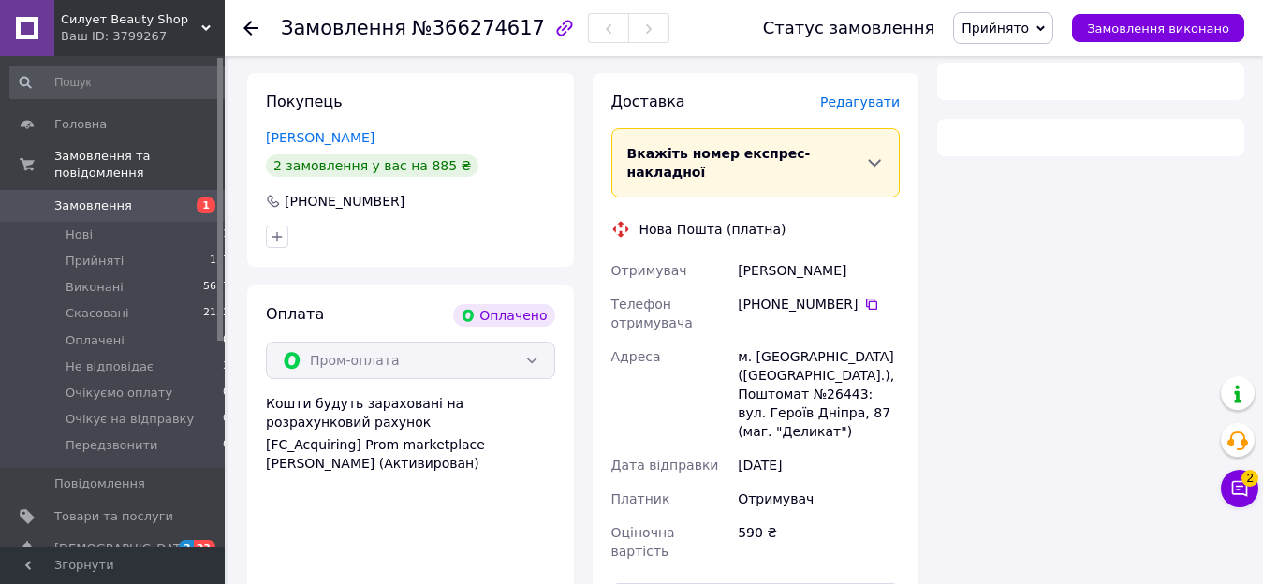
scroll to position [599, 0]
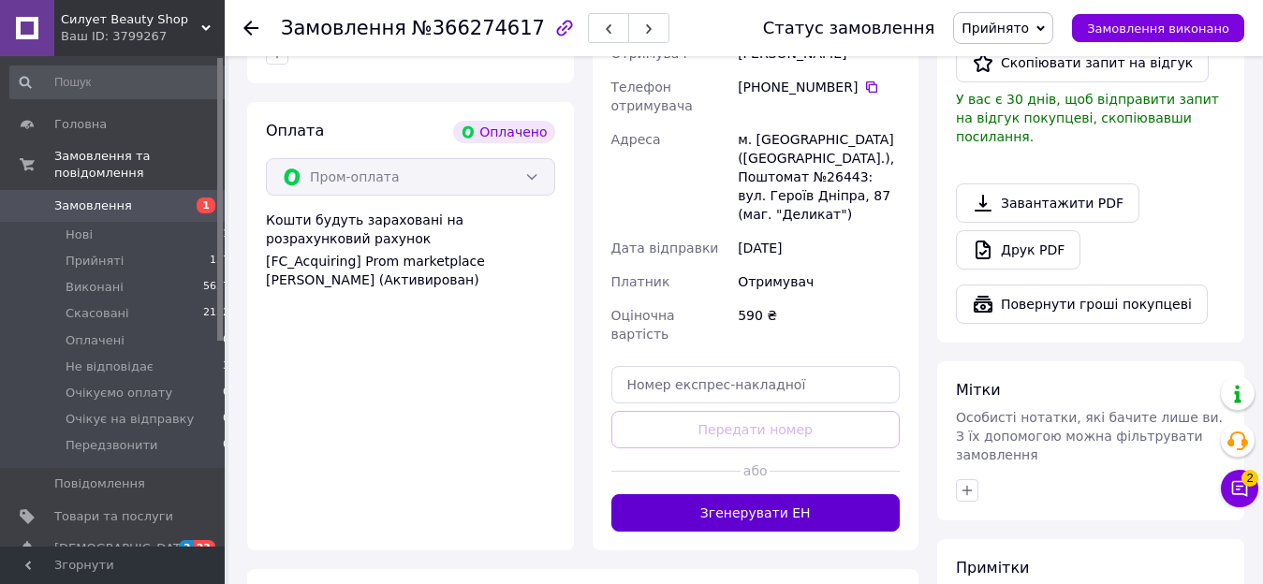
click at [781, 494] on button "Згенерувати ЕН" at bounding box center [755, 512] width 289 height 37
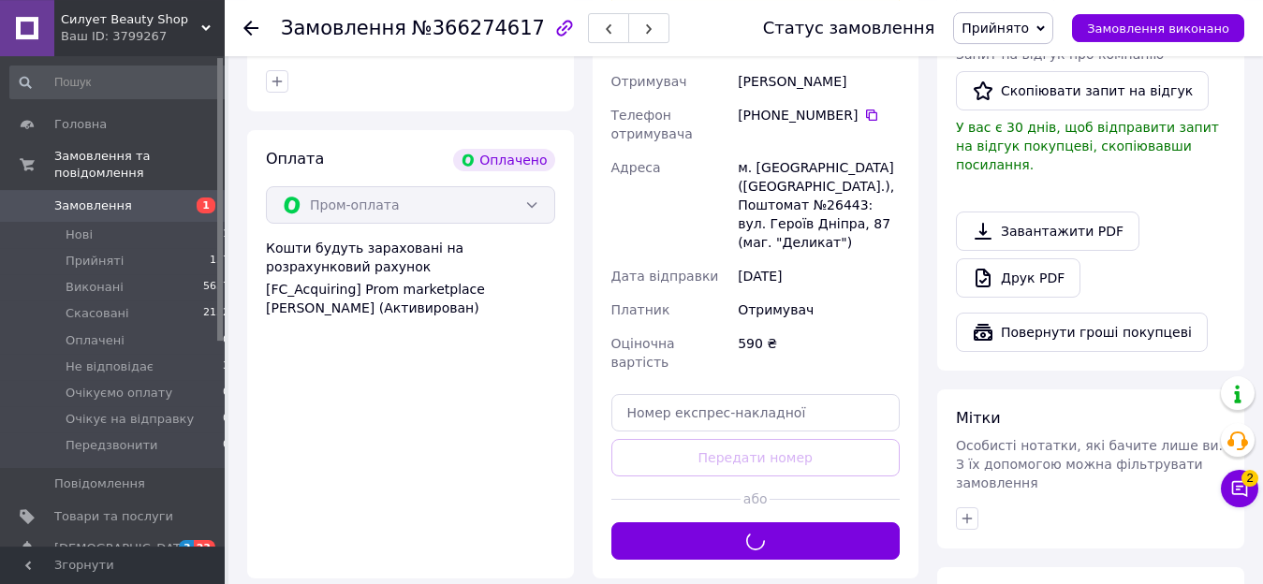
scroll to position [217, 0]
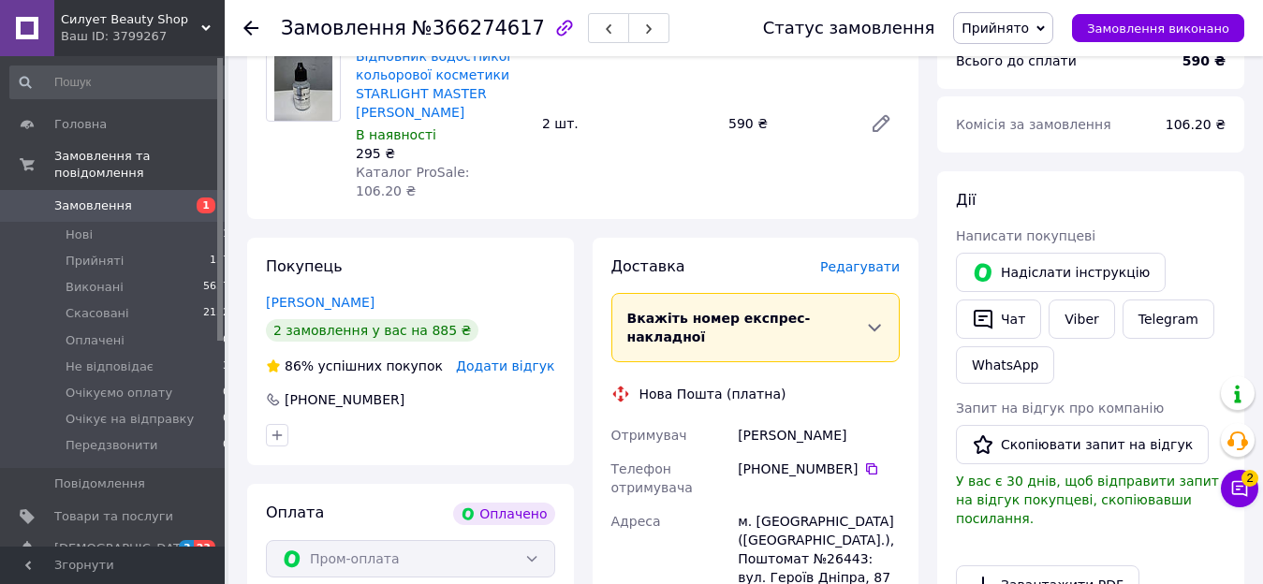
click at [477, 26] on span "№366274617" at bounding box center [478, 28] width 133 height 22
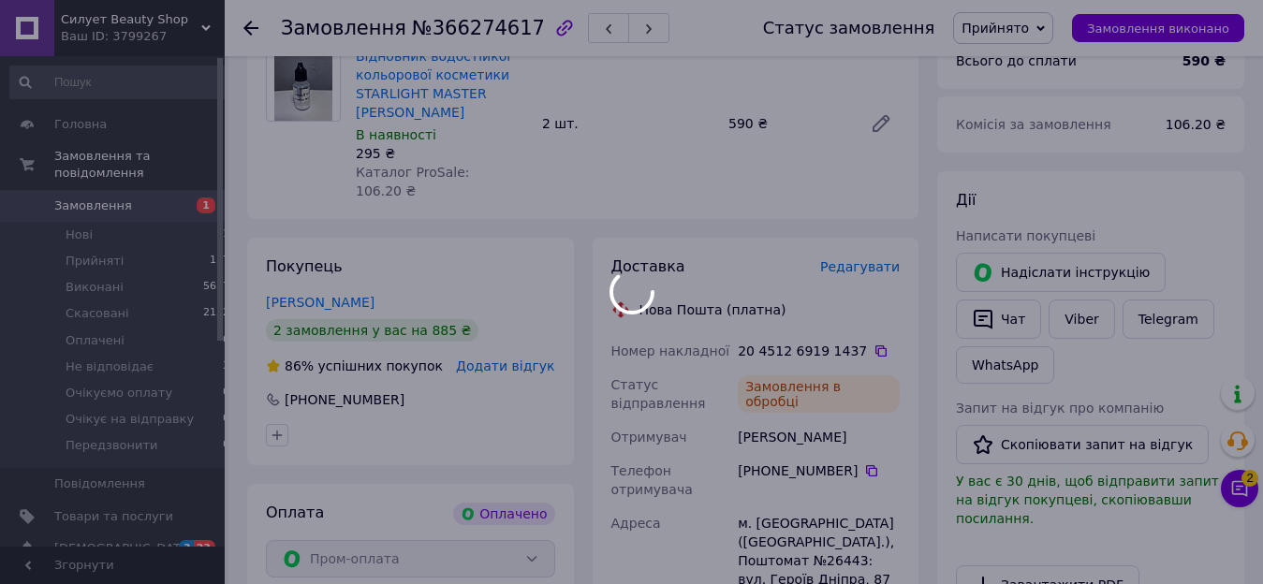
click at [471, 33] on div at bounding box center [631, 292] width 1263 height 584
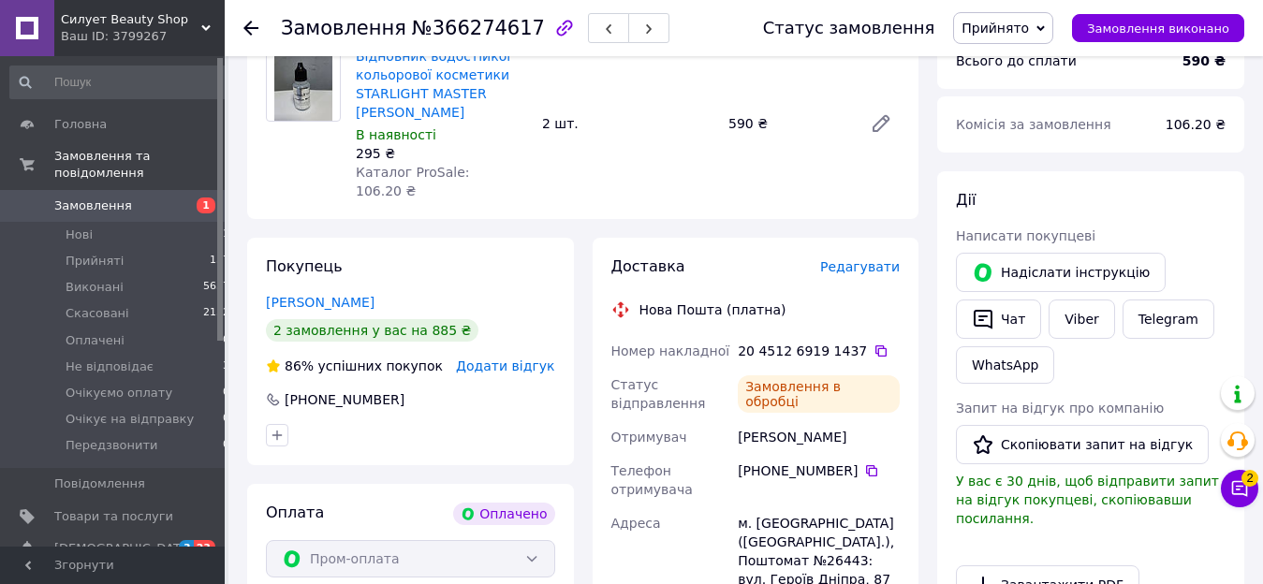
click at [471, 33] on span "№366274617" at bounding box center [478, 28] width 133 height 22
copy span "366274617"
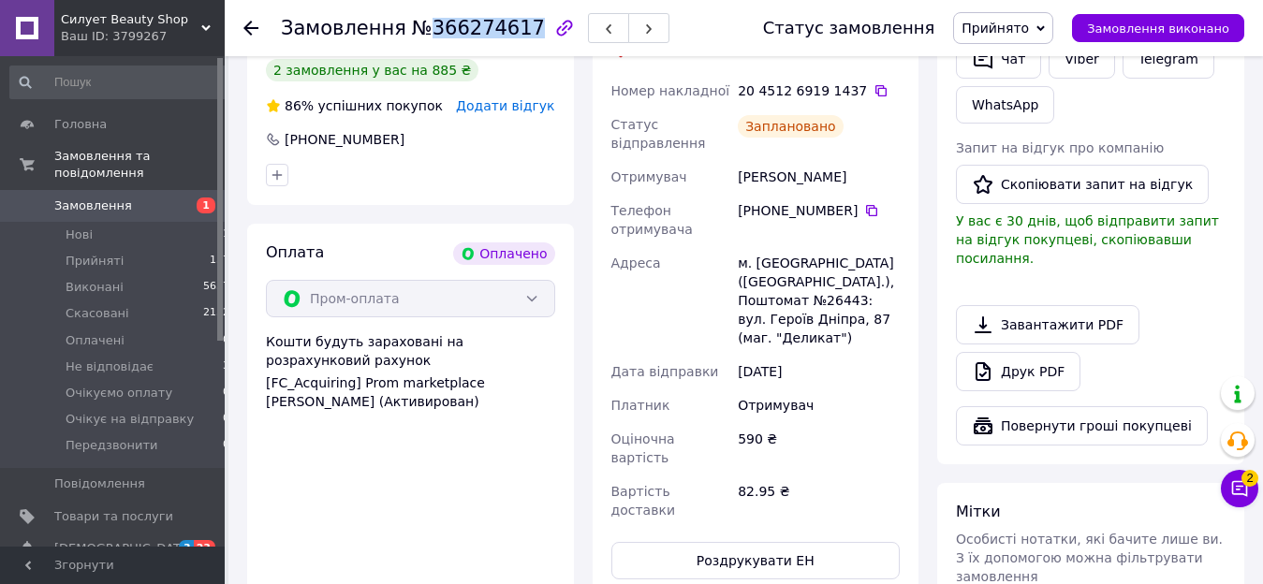
scroll to position [0, 0]
